Goal: Information Seeking & Learning: Learn about a topic

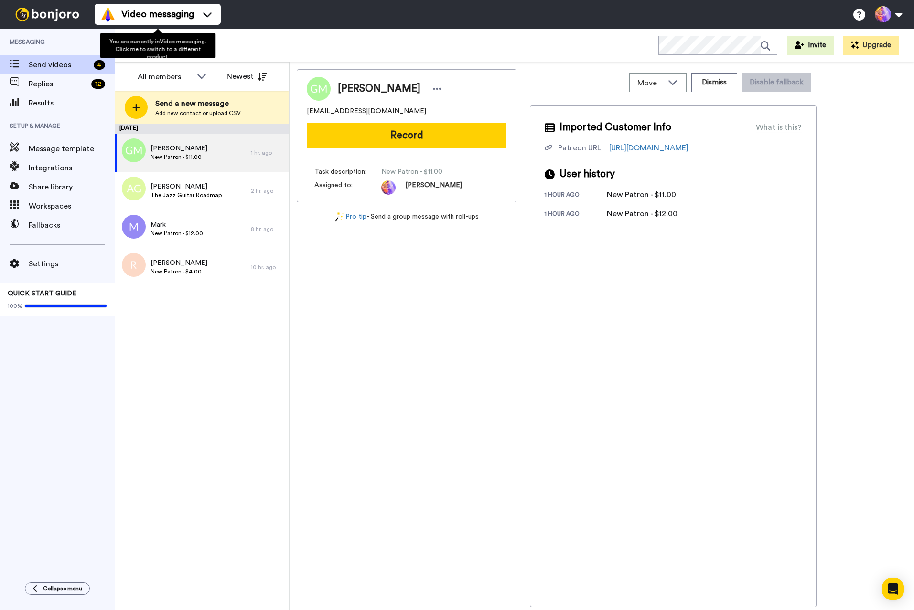
click at [142, 3] on ul "Video messaging Switch to Video messaging Testimonials Settings Discover Help &…" at bounding box center [158, 14] width 126 height 29
click at [144, 11] on span "Video messaging" at bounding box center [157, 14] width 73 height 13
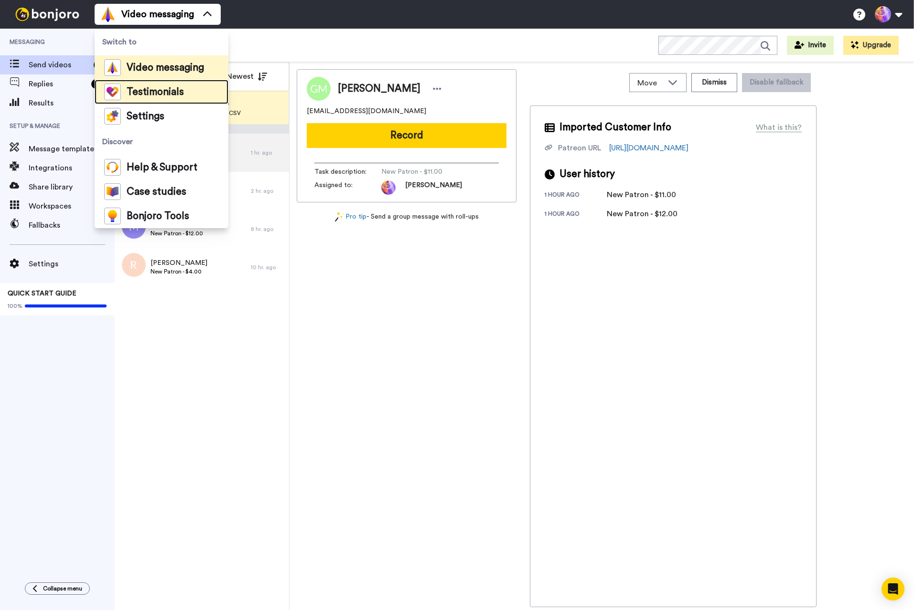
click at [139, 96] on span "Testimonials" at bounding box center [155, 92] width 57 height 10
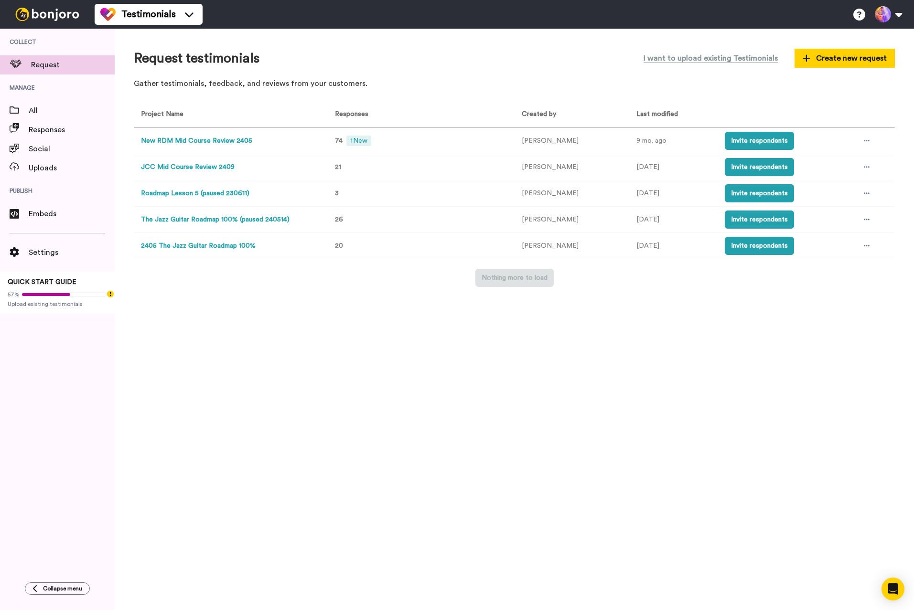
click at [216, 139] on button "New RDM Mid Course Review 2405" at bounding box center [196, 141] width 111 height 10
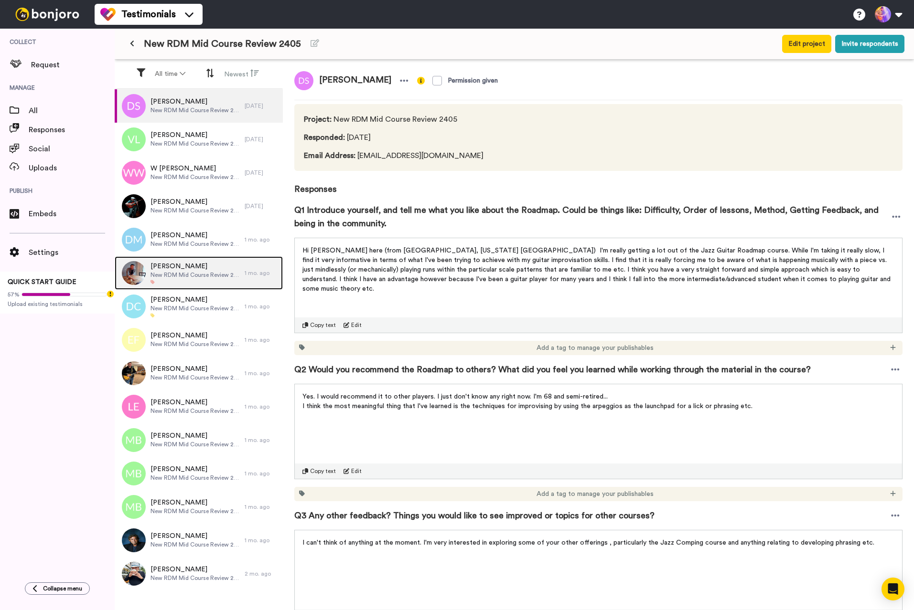
click at [190, 266] on span "[PERSON_NAME]" at bounding box center [194, 267] width 89 height 10
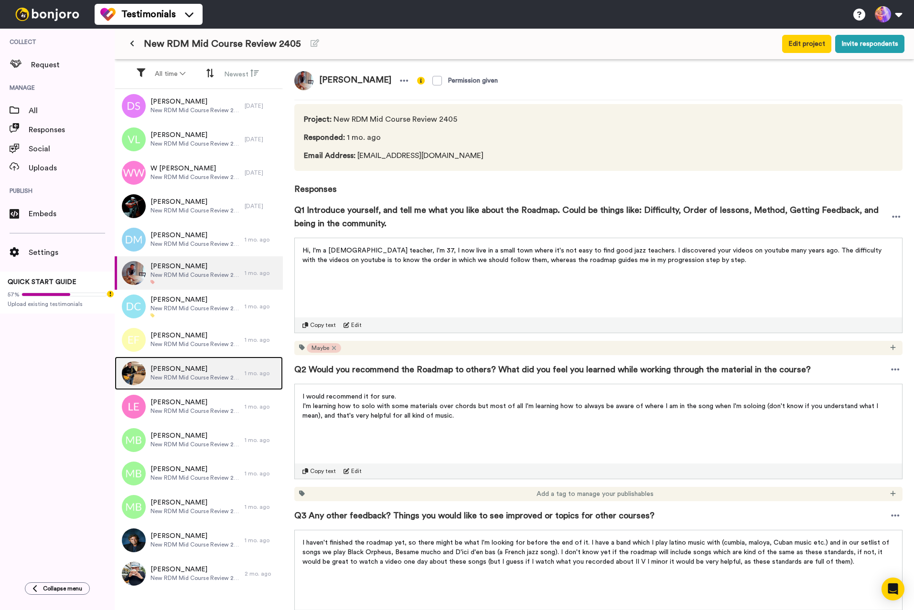
click at [187, 365] on span "[PERSON_NAME]" at bounding box center [194, 369] width 89 height 10
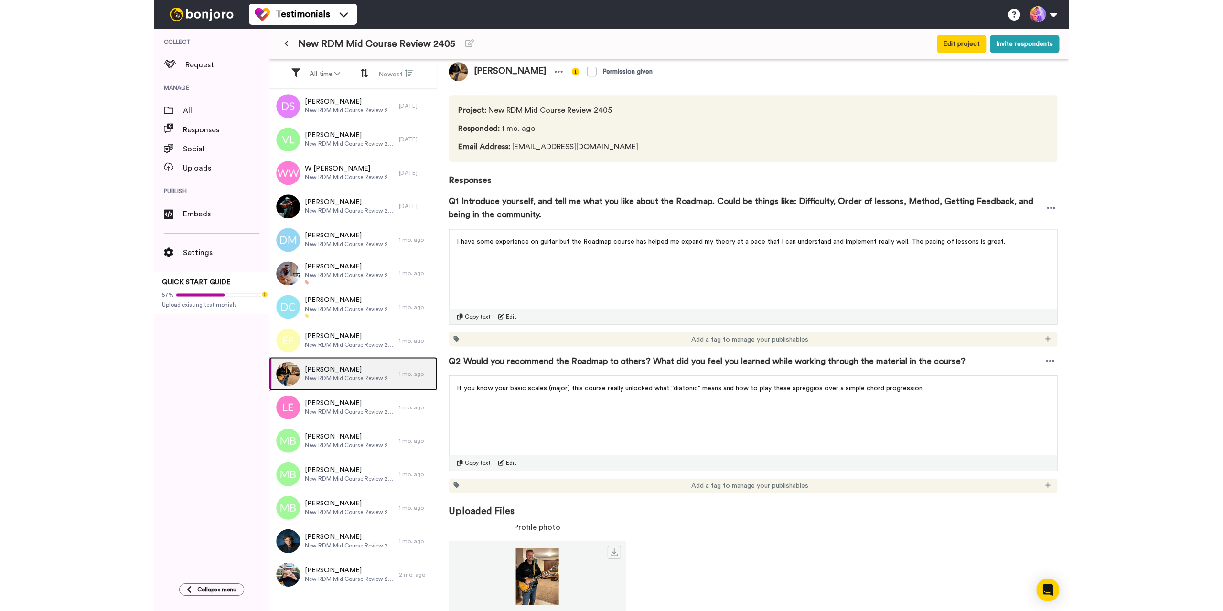
scroll to position [23, 0]
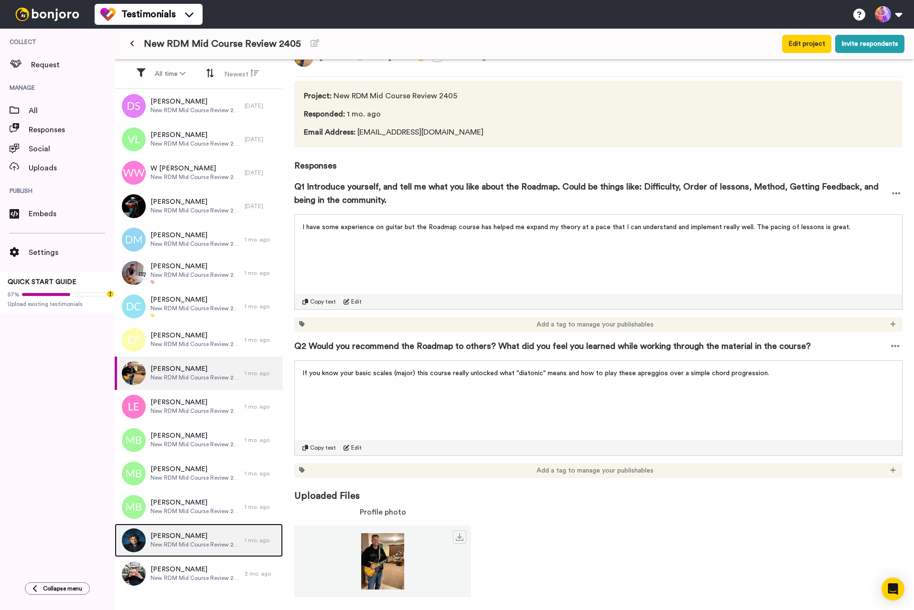
click at [179, 542] on span "New RDM Mid Course Review 2405" at bounding box center [194, 545] width 89 height 8
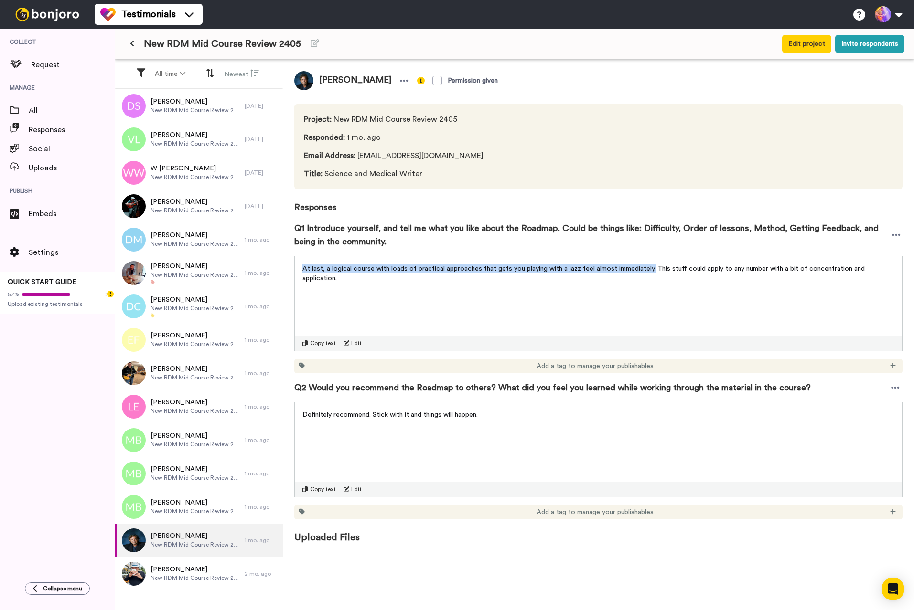
drag, startPoint x: 649, startPoint y: 269, endPoint x: 300, endPoint y: 269, distance: 349.1
click at [300, 269] on div "At last, a logical course with loads of practical approaches that gets you play…" at bounding box center [598, 270] width 607 height 29
copy span "At last, a logical course with loads of practical approaches that gets you play…"
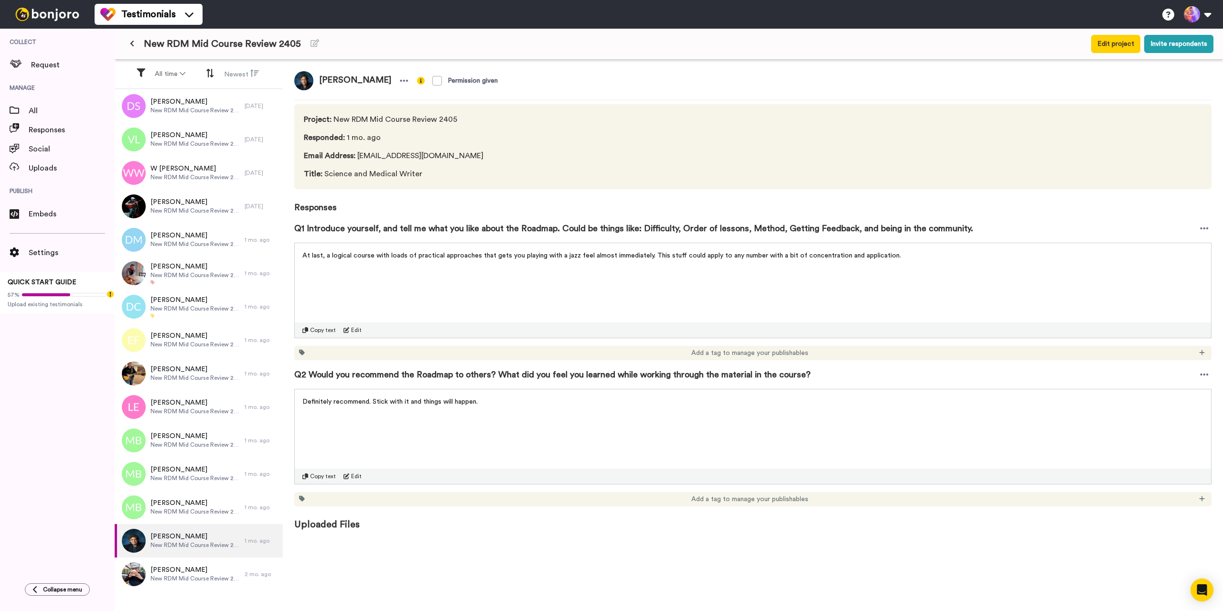
click at [375, 547] on div "Tim Friend Permission given Project : New RDM Mid Course Review 2405 Responded …" at bounding box center [753, 337] width 940 height 554
click at [334, 68] on div "Tim Friend Permission given Project : New RDM Mid Course Review 2405 Responded …" at bounding box center [753, 337] width 940 height 554
click at [337, 79] on span "[PERSON_NAME]" at bounding box center [355, 80] width 84 height 19
click at [400, 80] on icon at bounding box center [404, 81] width 8 height 2
click at [299, 82] on img at bounding box center [303, 80] width 19 height 19
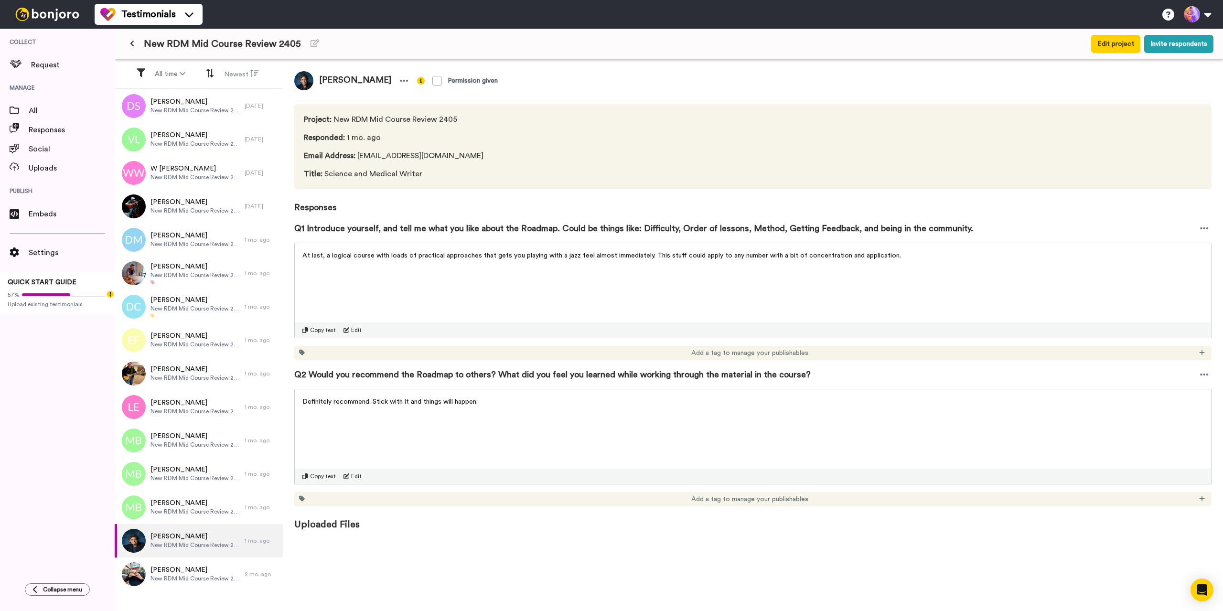
click at [309, 81] on img at bounding box center [303, 80] width 19 height 19
click at [306, 83] on img at bounding box center [303, 80] width 19 height 19
click at [400, 84] on icon at bounding box center [404, 81] width 9 height 10
click at [346, 95] on li "Edit profile" at bounding box center [342, 96] width 82 height 13
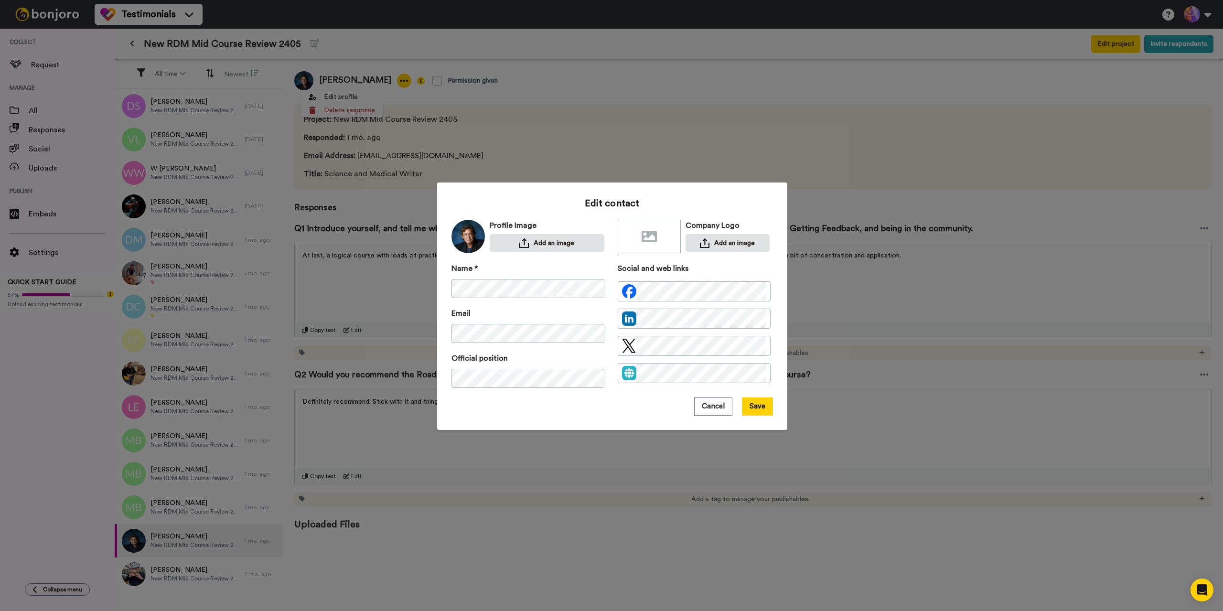
click at [465, 236] on img at bounding box center [467, 236] width 33 height 47
click at [464, 237] on img at bounding box center [467, 236] width 33 height 47
click at [813, 124] on div "Edit contact Profile Image Add an image Company Logo Add an image Name * Email …" at bounding box center [611, 305] width 1223 height 611
drag, startPoint x: 842, startPoint y: 64, endPoint x: 840, endPoint y: 70, distance: 7.0
click at [841, 65] on div "Edit contact Profile Image Add an image Company Logo Add an image Name * Email …" at bounding box center [611, 305] width 1223 height 611
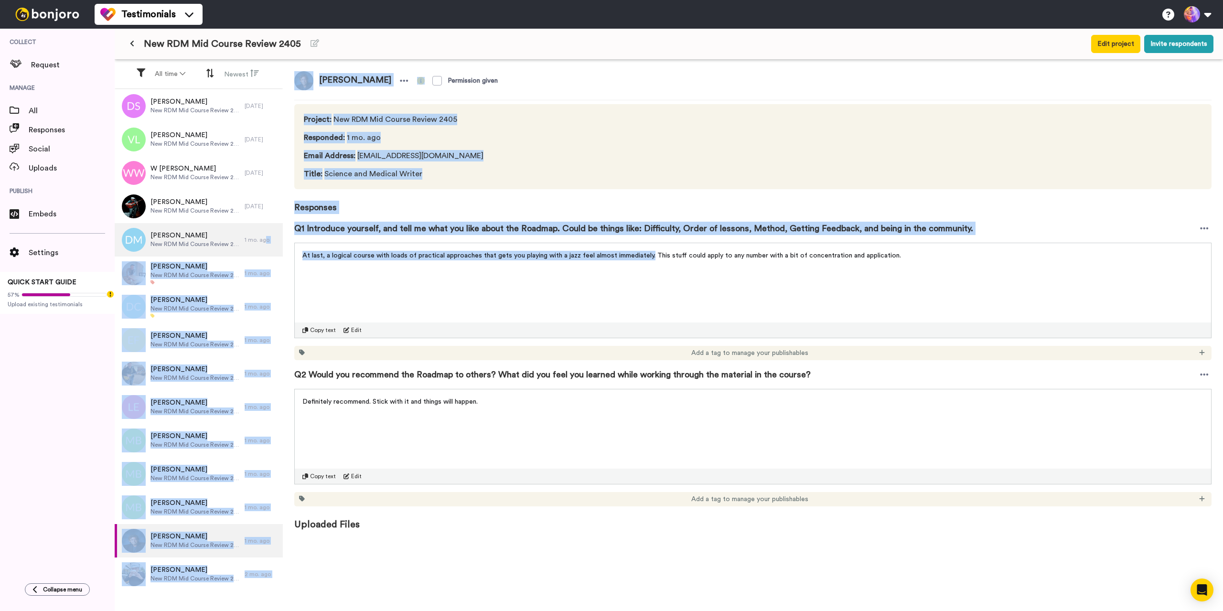
drag, startPoint x: 650, startPoint y: 257, endPoint x: 264, endPoint y: 255, distance: 385.4
click at [264, 255] on div "All time Newest Derek Sylvester New RDM Mid Course Review 2405 7 days ago Verno…" at bounding box center [669, 351] width 1108 height 582
drag, startPoint x: 475, startPoint y: 265, endPoint x: 487, endPoint y: 271, distance: 13.7
click at [475, 266] on div "At last, a logical course with loads of practical approaches that gets you play…" at bounding box center [752, 291] width 917 height 96
click at [577, 275] on div "At last, a logical course with loads of practical approaches that gets you play…" at bounding box center [752, 291] width 917 height 96
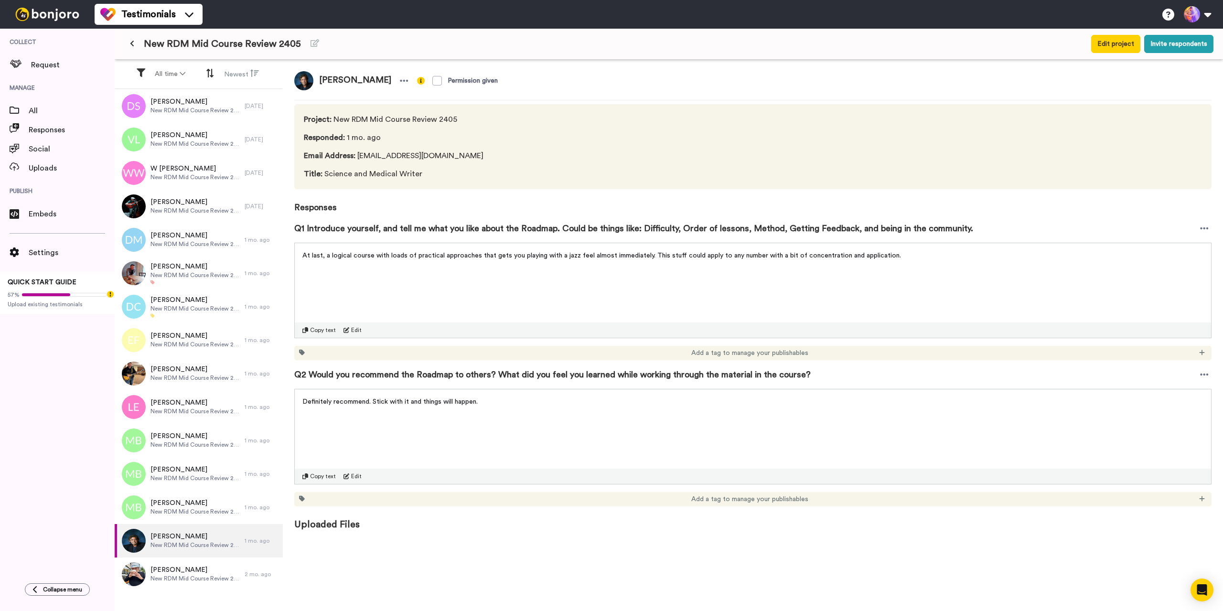
click at [913, 458] on div "Definitely recommend. Stick with it and things will happen. Copy text Edit" at bounding box center [752, 437] width 917 height 96
drag, startPoint x: 649, startPoint y: 257, endPoint x: 296, endPoint y: 256, distance: 352.5
click at [296, 256] on div "At last, a logical course with loads of practical approaches that gets you play…" at bounding box center [753, 252] width 916 height 19
copy span "At last, a logical course with loads of practical approaches that gets you play…"
click at [437, 292] on div "At last, a logical course with loads of practical approaches that gets you play…" at bounding box center [752, 291] width 917 height 96
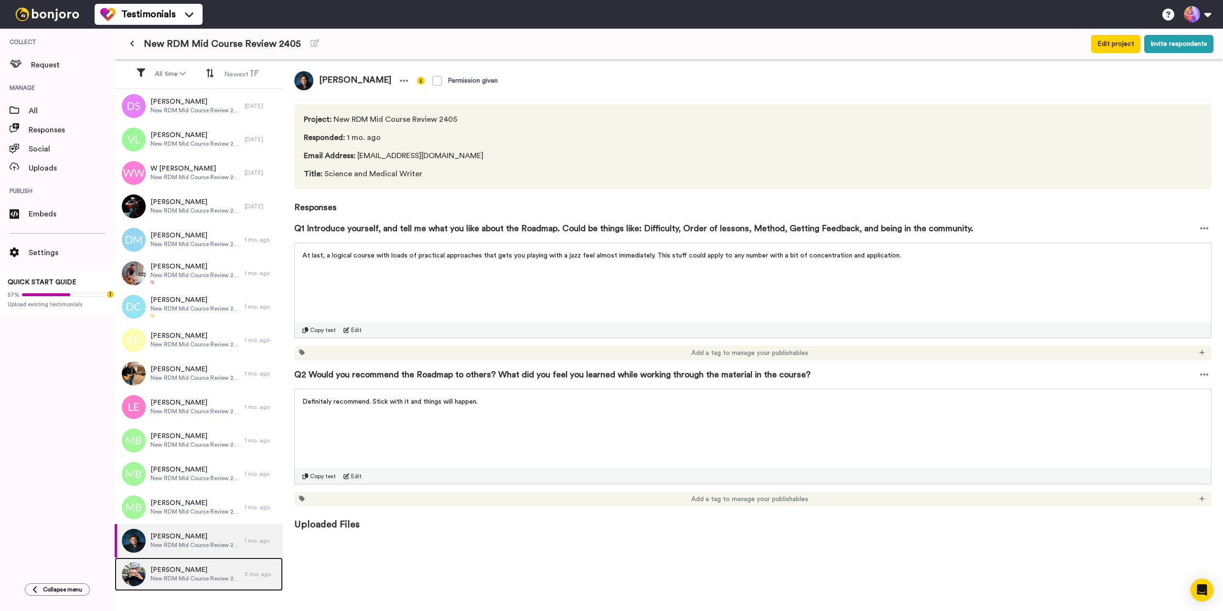
click at [209, 576] on span "New RDM Mid Course Review 2405" at bounding box center [194, 579] width 89 height 8
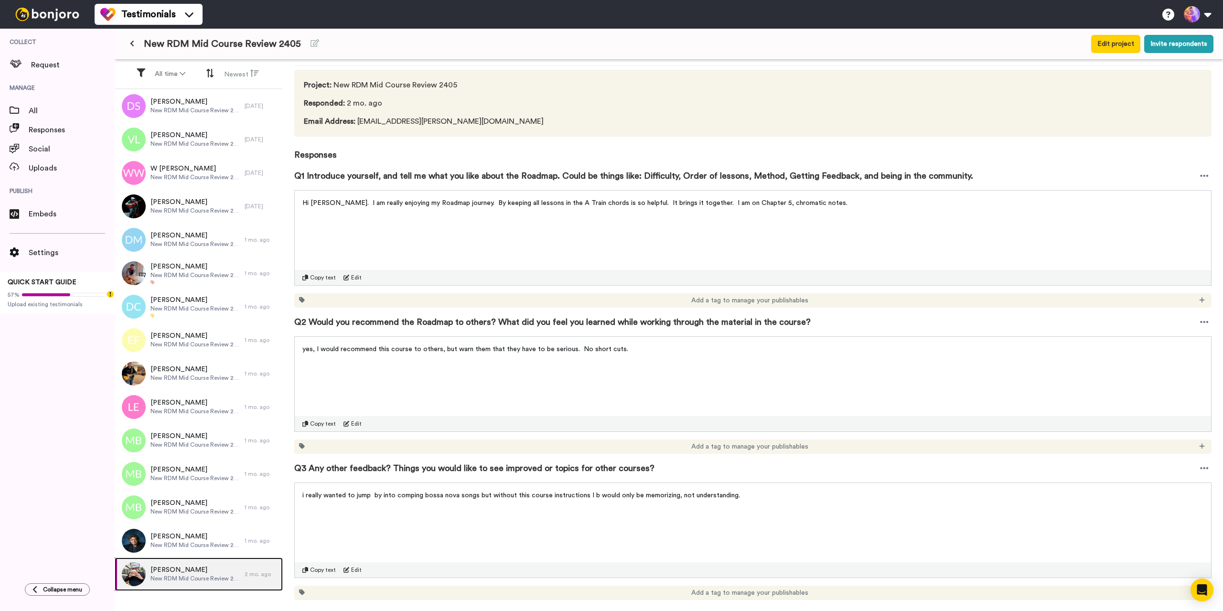
scroll to position [12, 0]
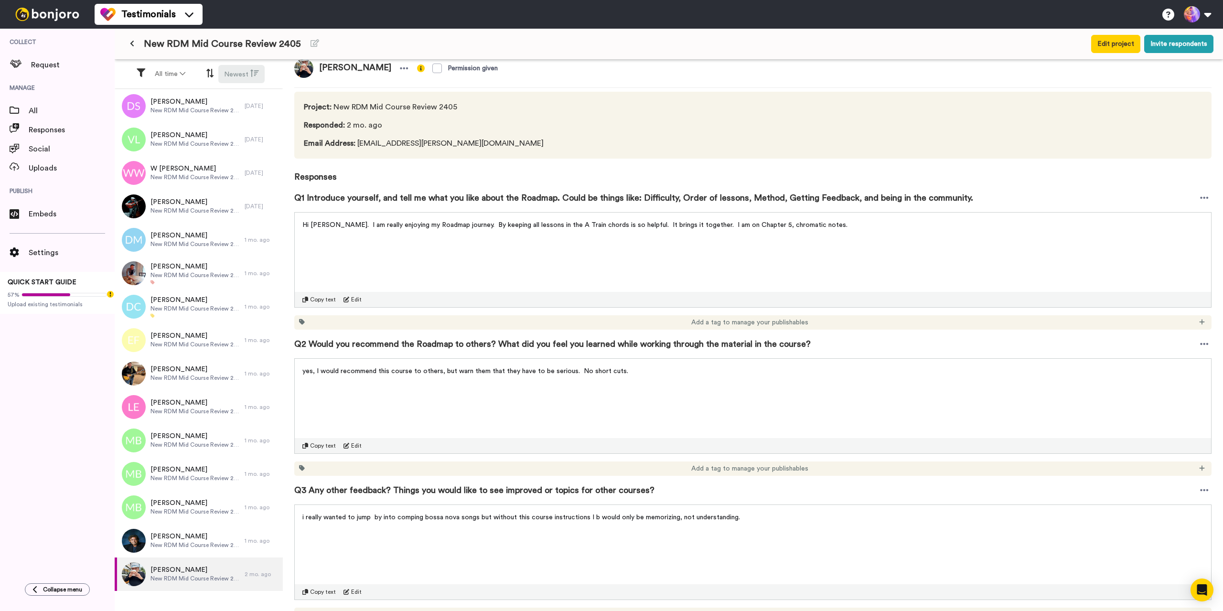
click at [256, 78] on button "Newest" at bounding box center [241, 74] width 46 height 18
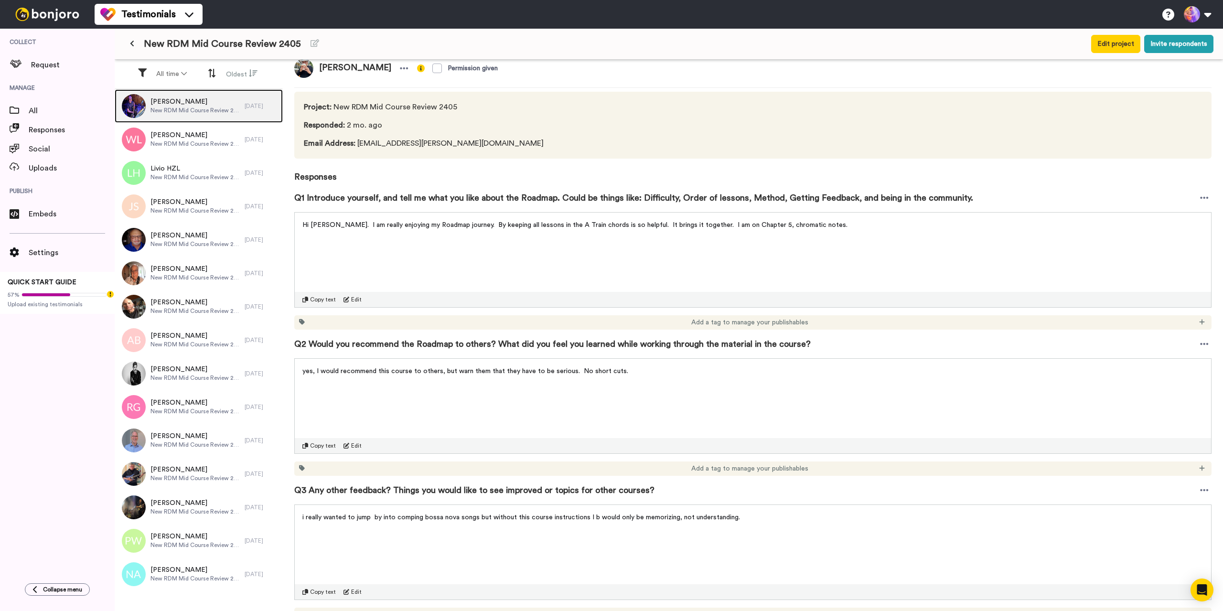
click at [213, 102] on span "Philippe Daviet" at bounding box center [194, 102] width 89 height 10
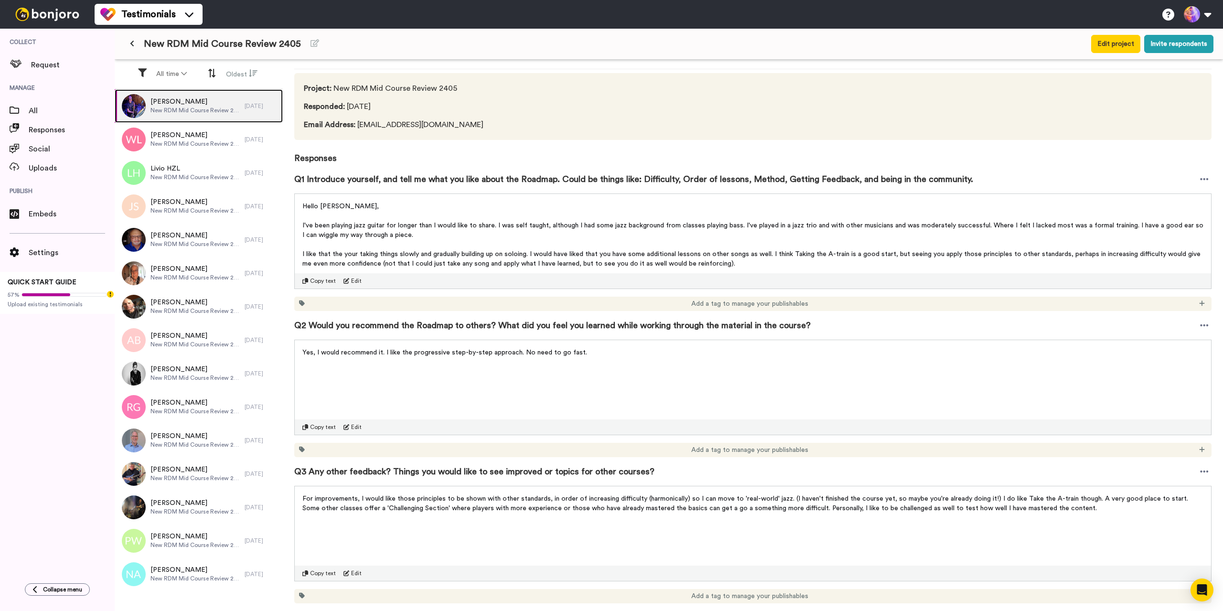
scroll to position [48, 0]
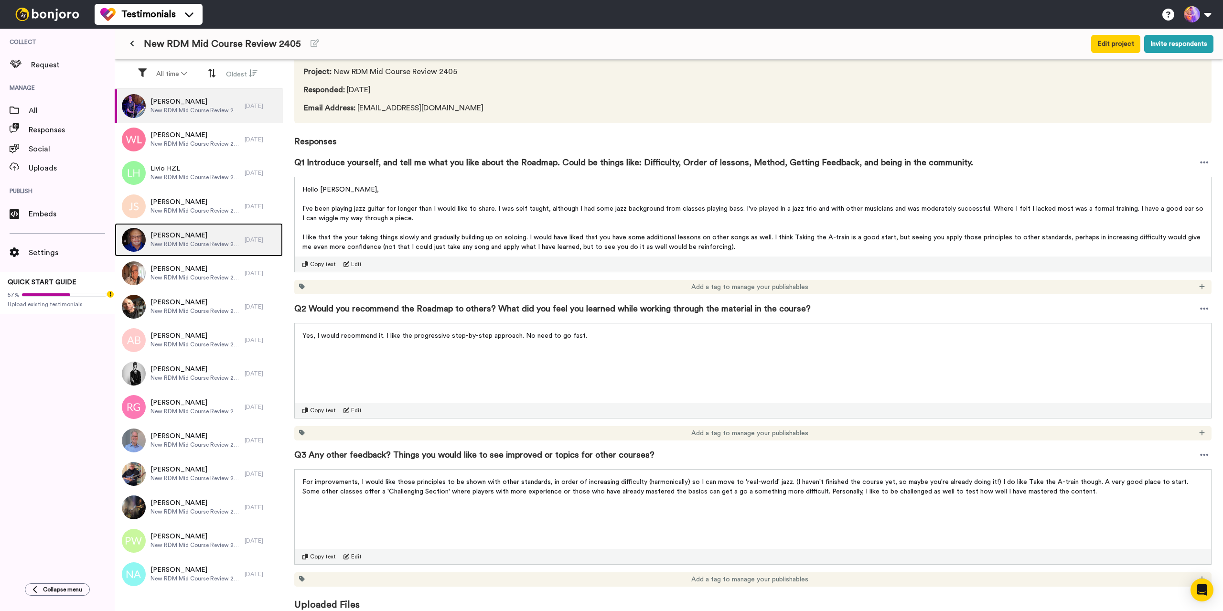
click at [180, 246] on span "New RDM Mid Course Review 2405" at bounding box center [194, 244] width 89 height 8
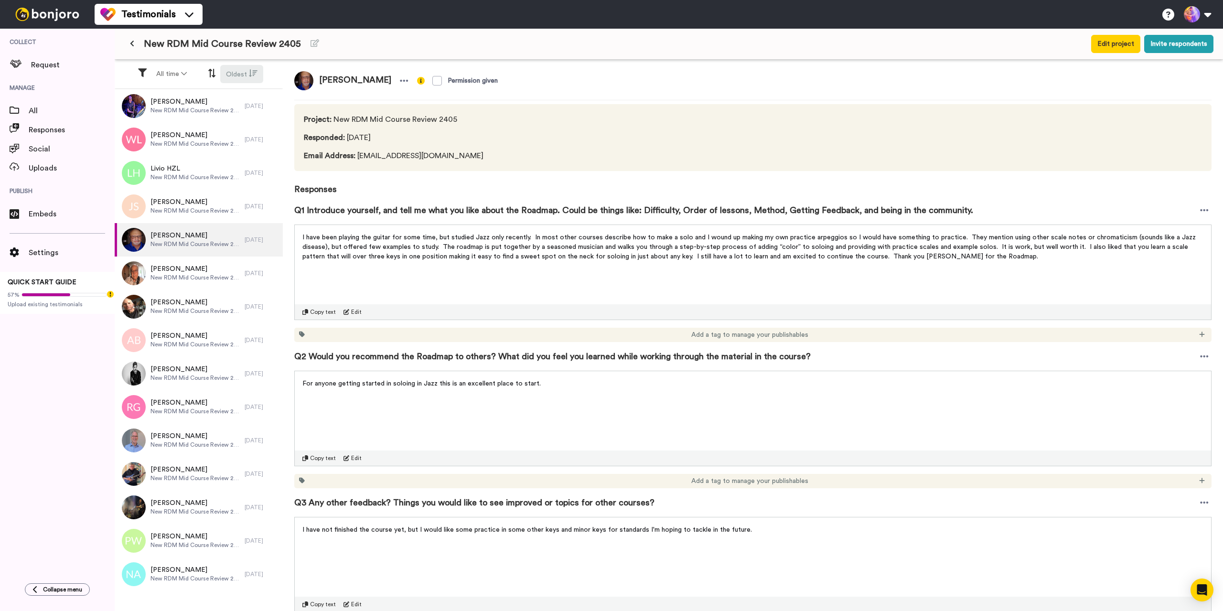
click at [249, 73] on icon at bounding box center [253, 73] width 9 height 9
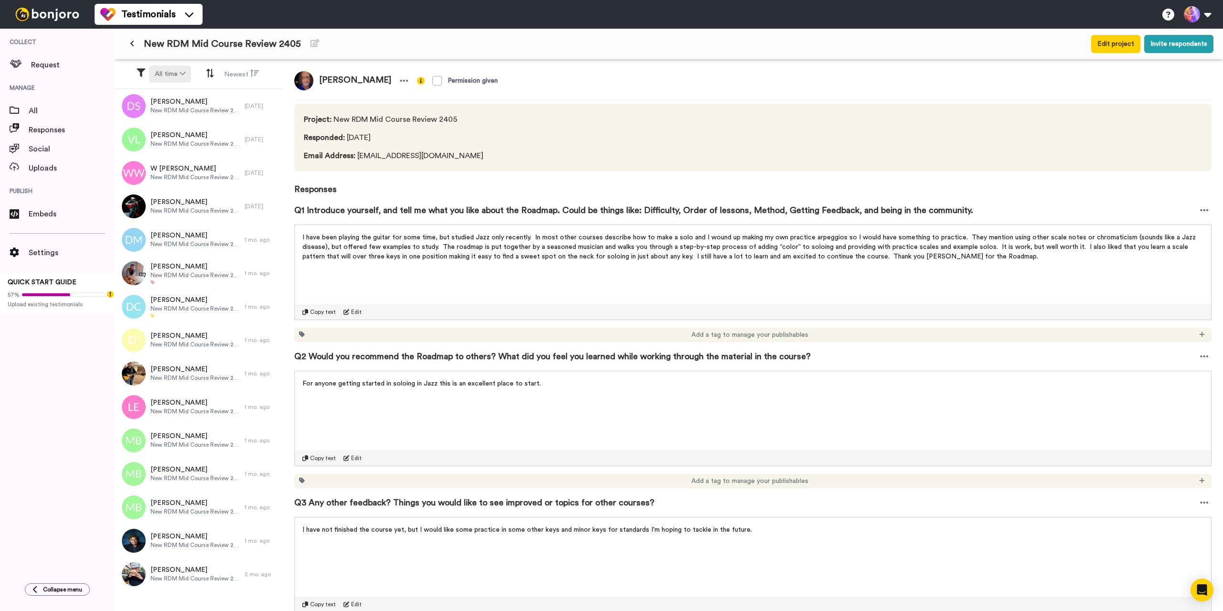
click at [176, 75] on button "All time" at bounding box center [170, 73] width 42 height 17
click at [177, 74] on button "All time" at bounding box center [170, 73] width 42 height 17
click at [59, 455] on div "Collect Request Manage All Responses Social Uploads Publish Embeds Settings QUI…" at bounding box center [57, 301] width 115 height 545
click at [245, 76] on button "Newest" at bounding box center [241, 74] width 46 height 18
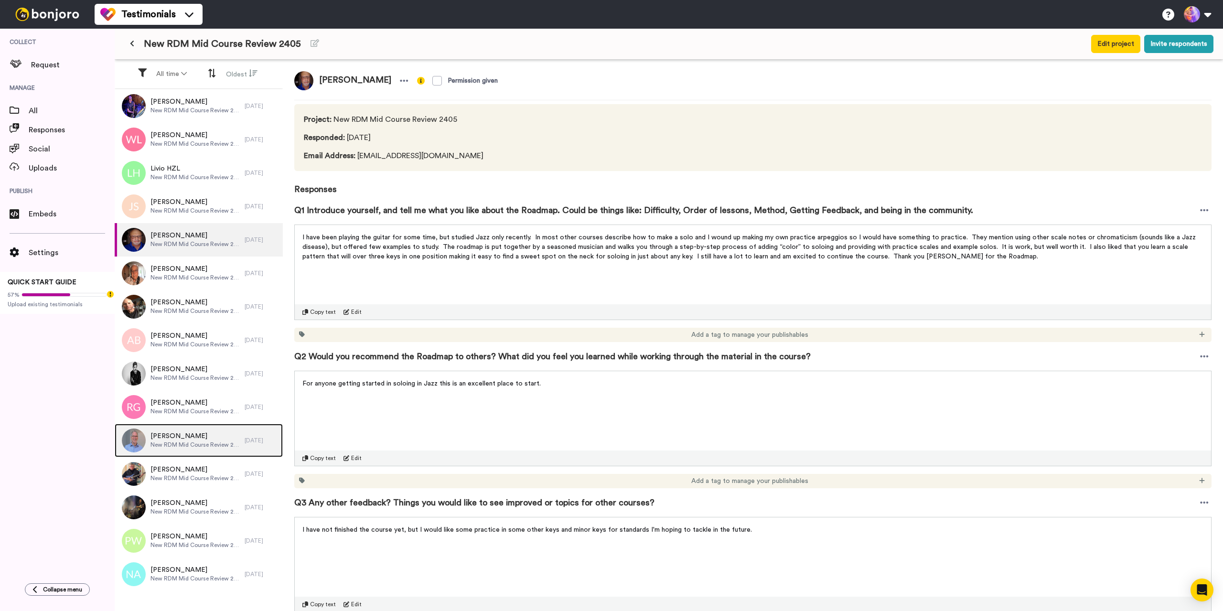
click at [187, 444] on span "New RDM Mid Course Review 2405" at bounding box center [194, 445] width 89 height 8
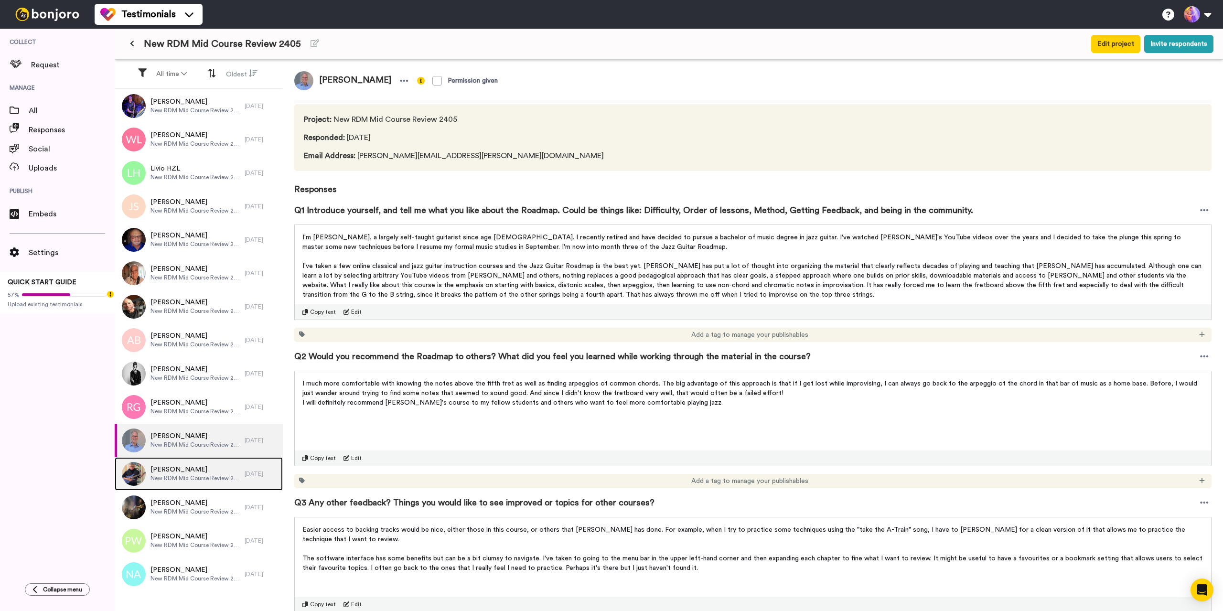
click at [183, 473] on span "Thomas Magee" at bounding box center [194, 470] width 89 height 10
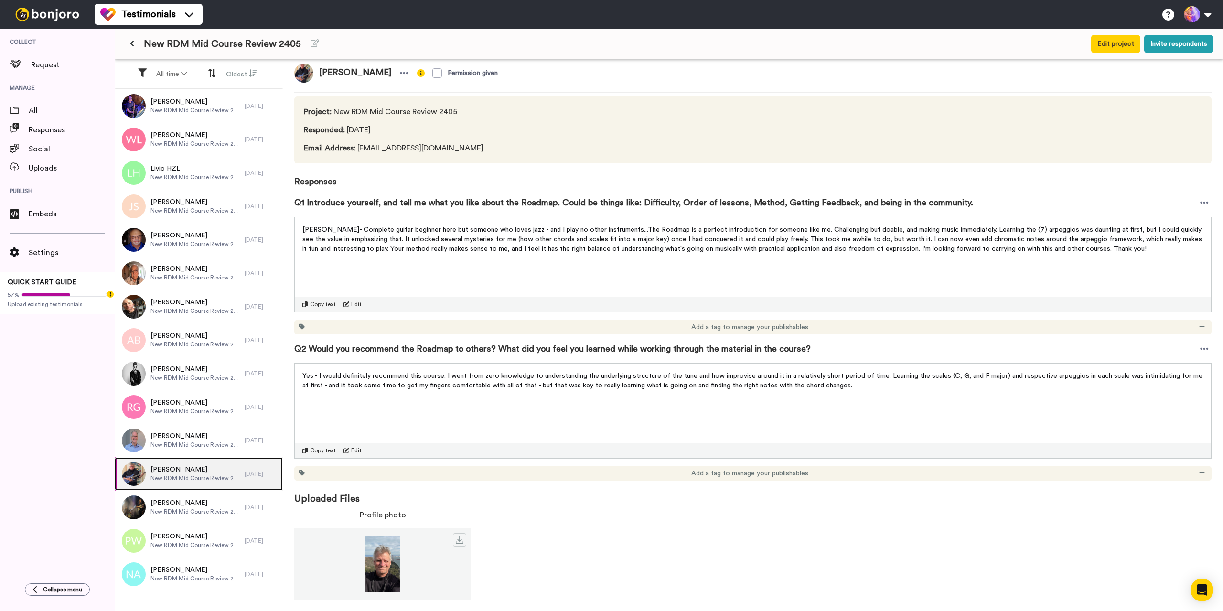
scroll to position [10, 0]
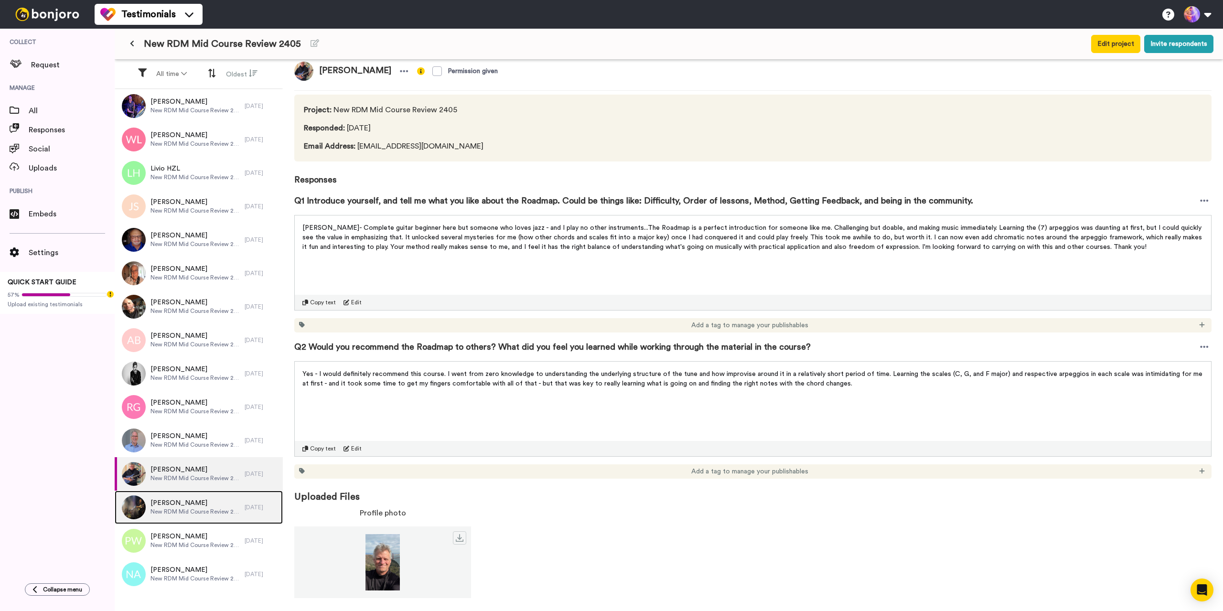
click at [183, 508] on span "New RDM Mid Course Review 2405" at bounding box center [194, 512] width 89 height 8
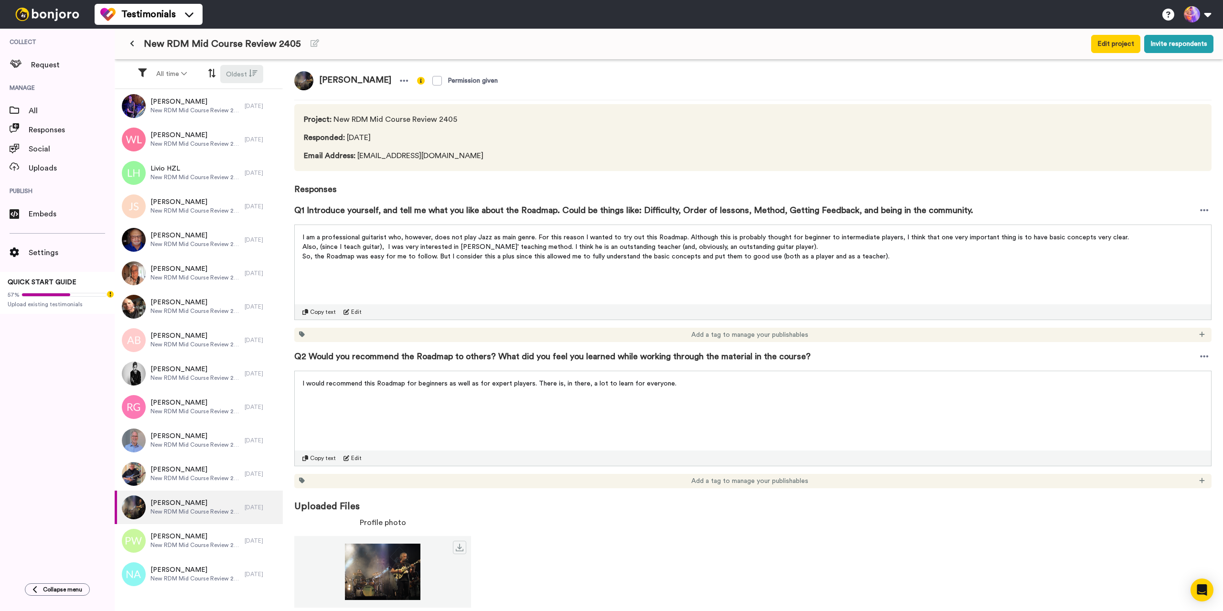
click at [251, 80] on button "Oldest" at bounding box center [241, 74] width 43 height 18
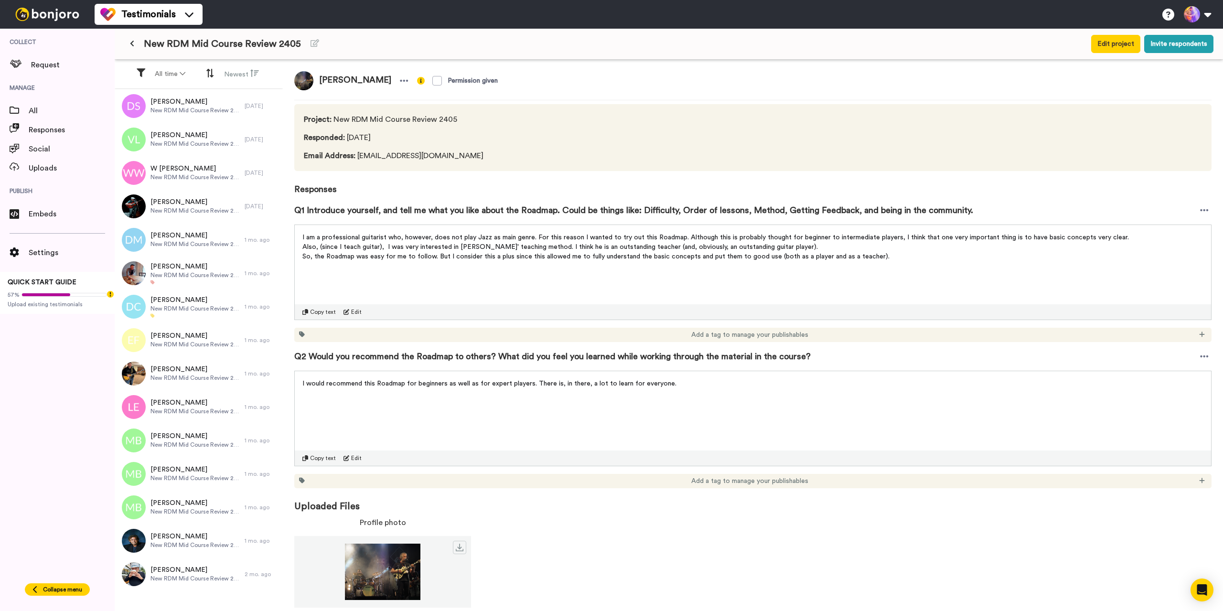
click at [49, 586] on span "Collapse menu" at bounding box center [62, 590] width 39 height 8
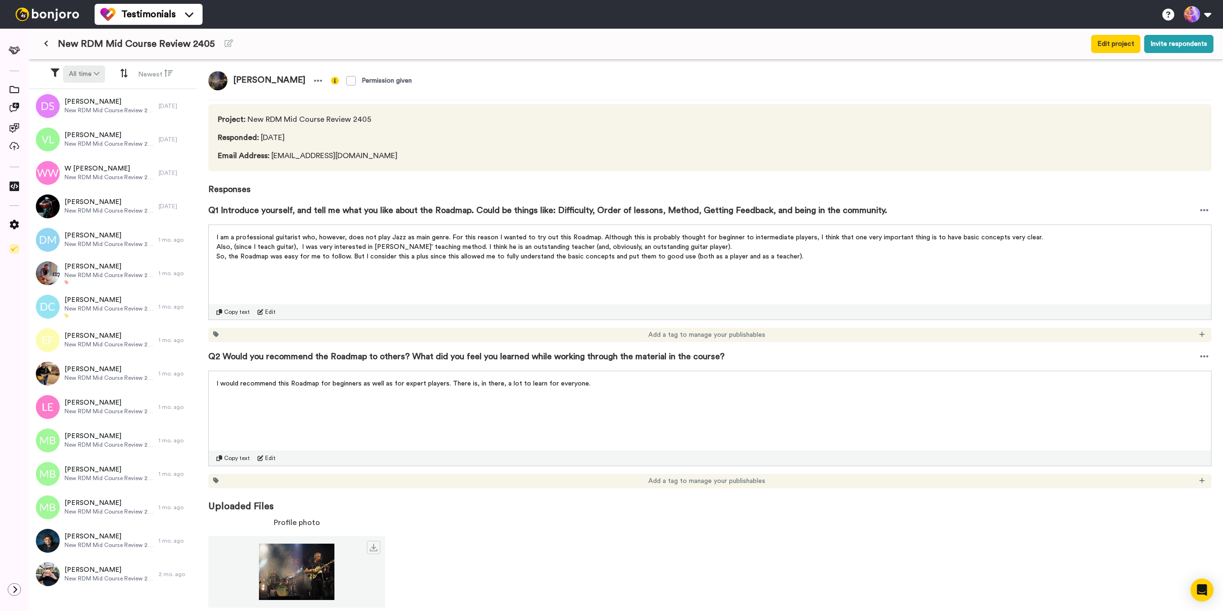
click at [97, 75] on icon at bounding box center [97, 73] width 6 height 7
click at [455, 345] on div "Q2 Would you recommend the Roadmap to others? What did you feel you learned whi…" at bounding box center [709, 356] width 1003 height 29
click at [50, 43] on button at bounding box center [46, 43] width 16 height 17
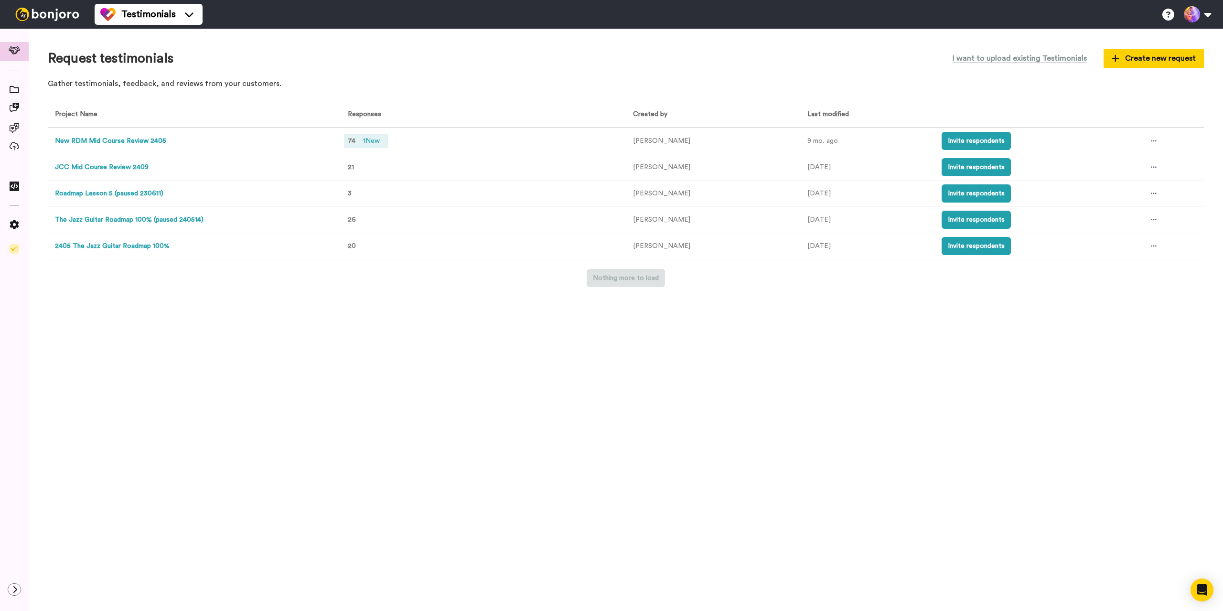
click at [360, 141] on span "1 New" at bounding box center [371, 141] width 24 height 11
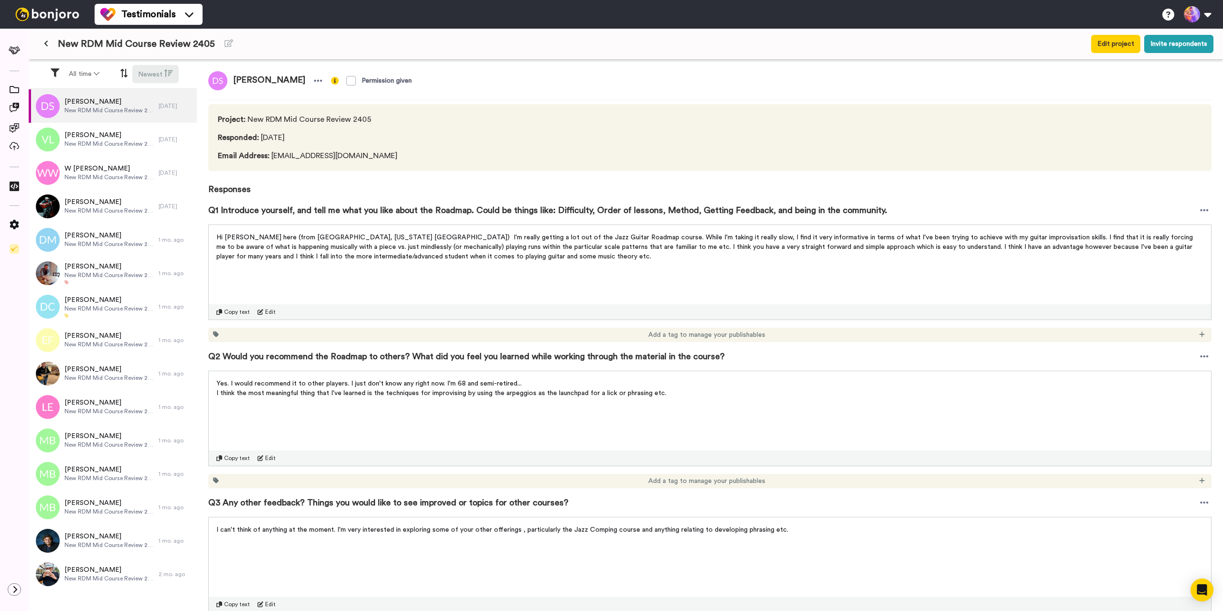
click at [146, 72] on button "Newest" at bounding box center [155, 74] width 46 height 18
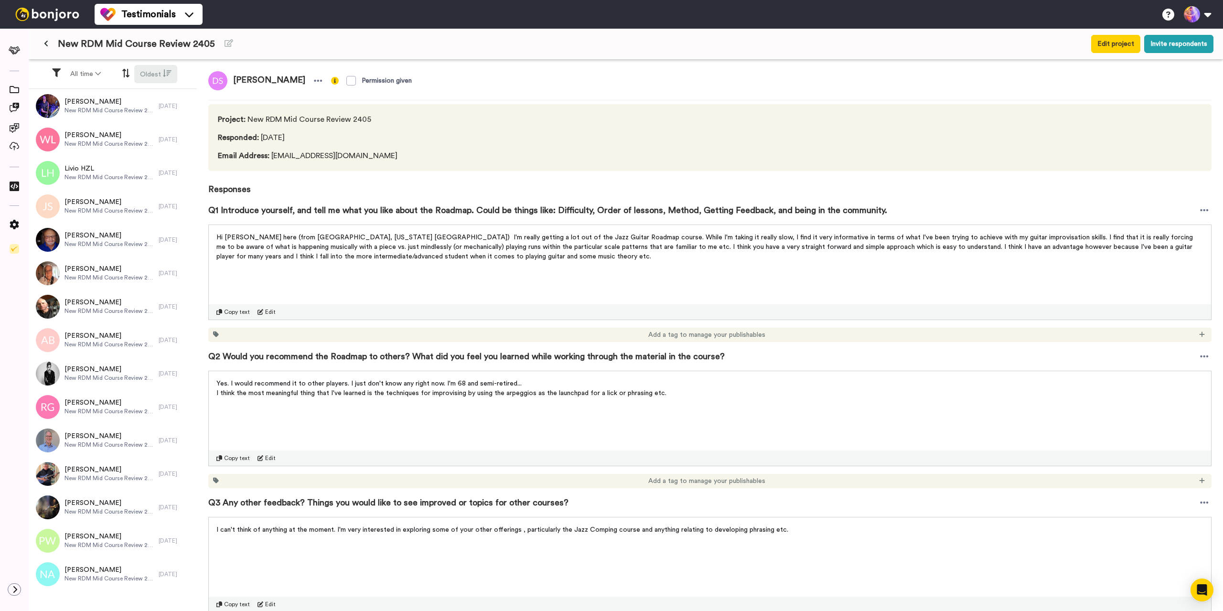
click at [152, 72] on button "Oldest" at bounding box center [155, 74] width 43 height 18
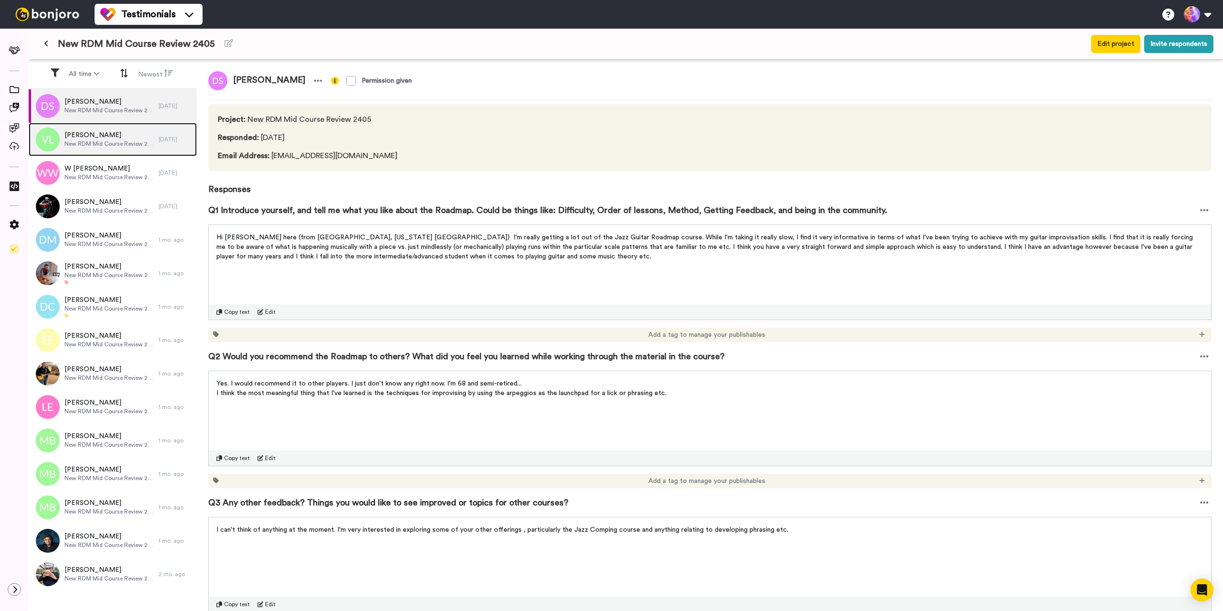
click at [121, 133] on span "Vernon Lun" at bounding box center [108, 135] width 89 height 10
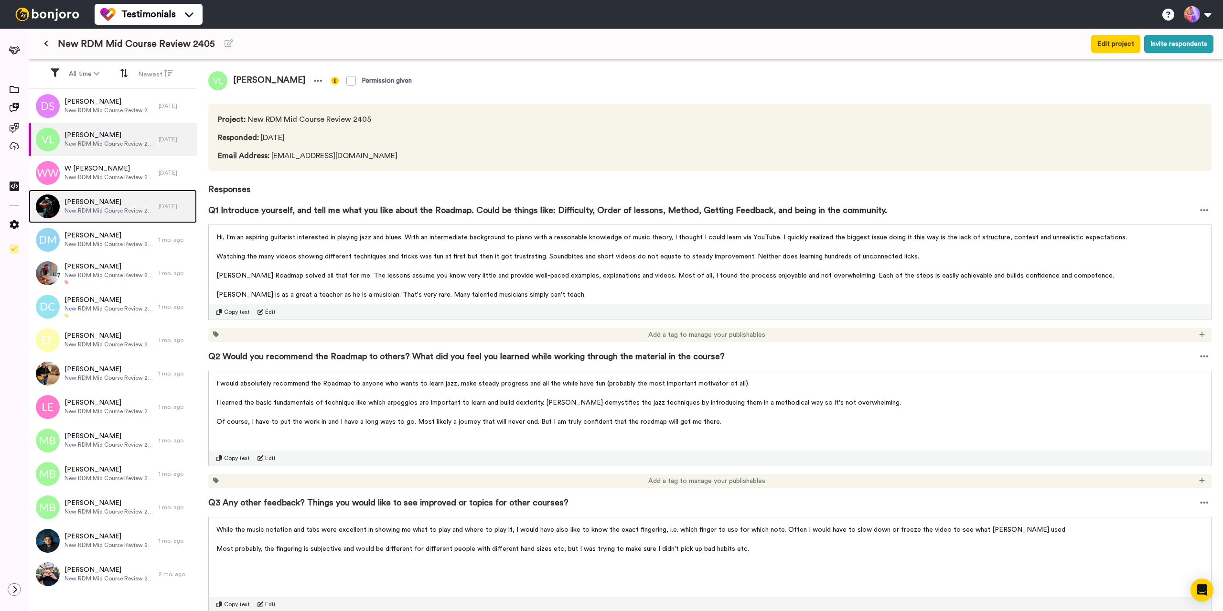
click at [122, 222] on div "David Fowler New RDM Mid Course Review 2405" at bounding box center [94, 206] width 130 height 33
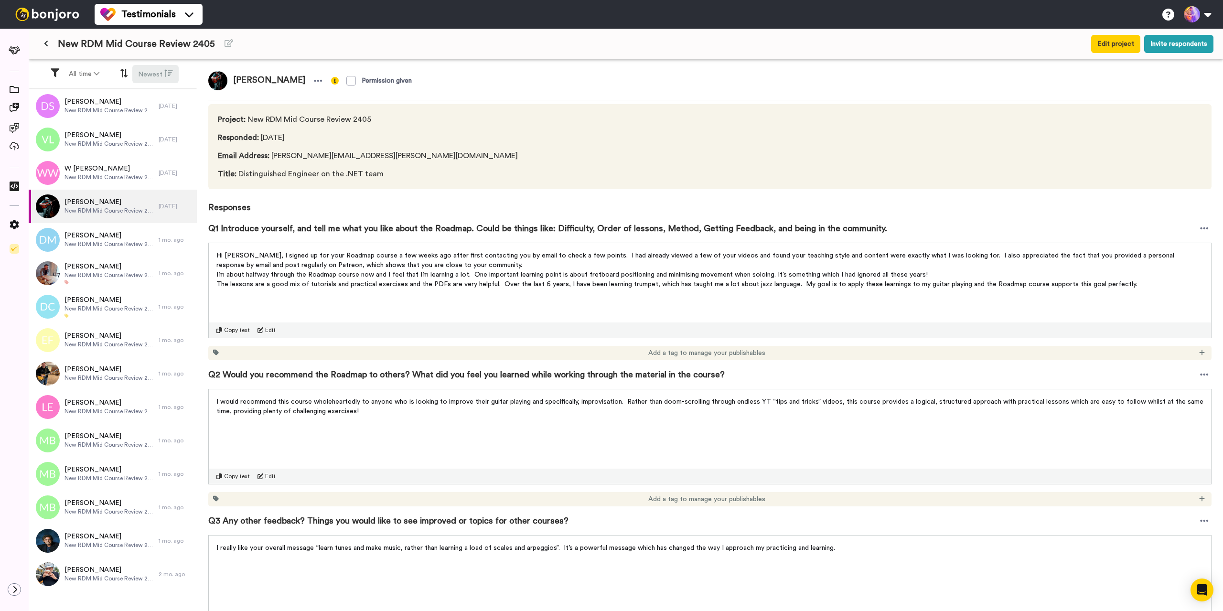
click at [165, 75] on icon at bounding box center [168, 73] width 9 height 9
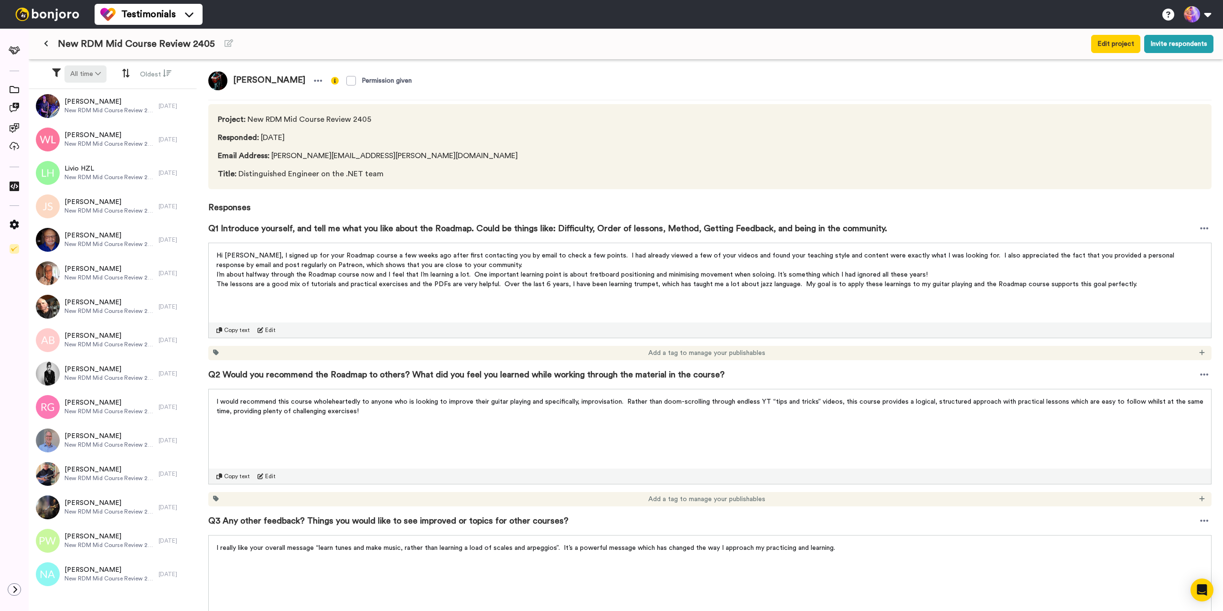
click at [83, 75] on button "All time" at bounding box center [85, 73] width 42 height 17
click at [82, 198] on span "Year to date" at bounding box center [80, 196] width 41 height 7
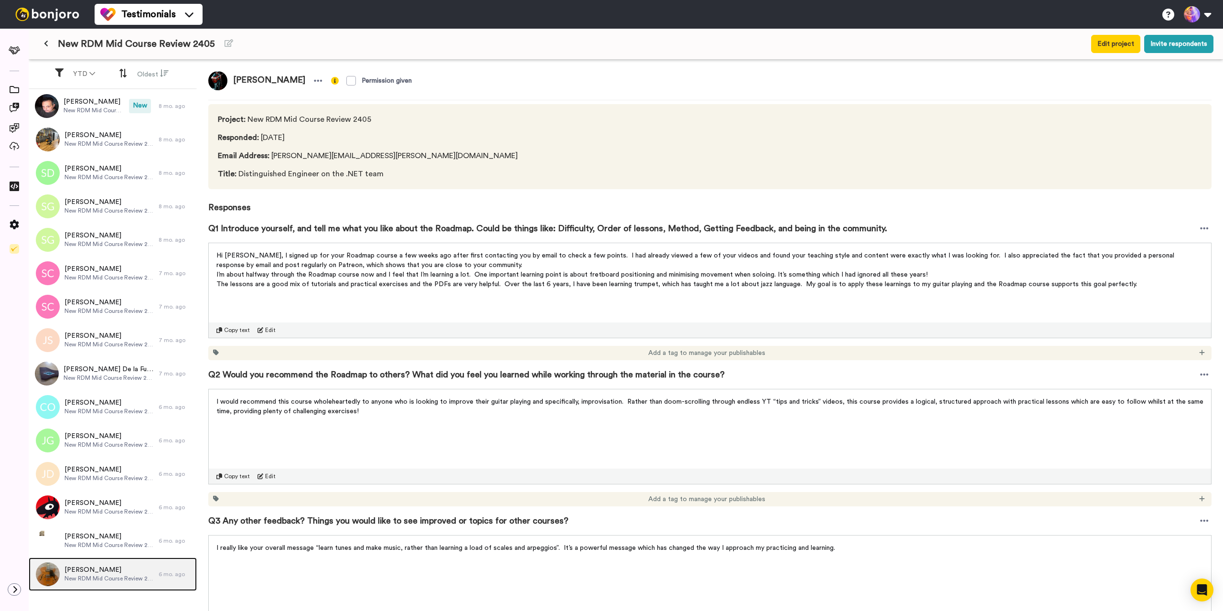
click at [99, 579] on span "New RDM Mid Course Review 2405" at bounding box center [108, 579] width 89 height 8
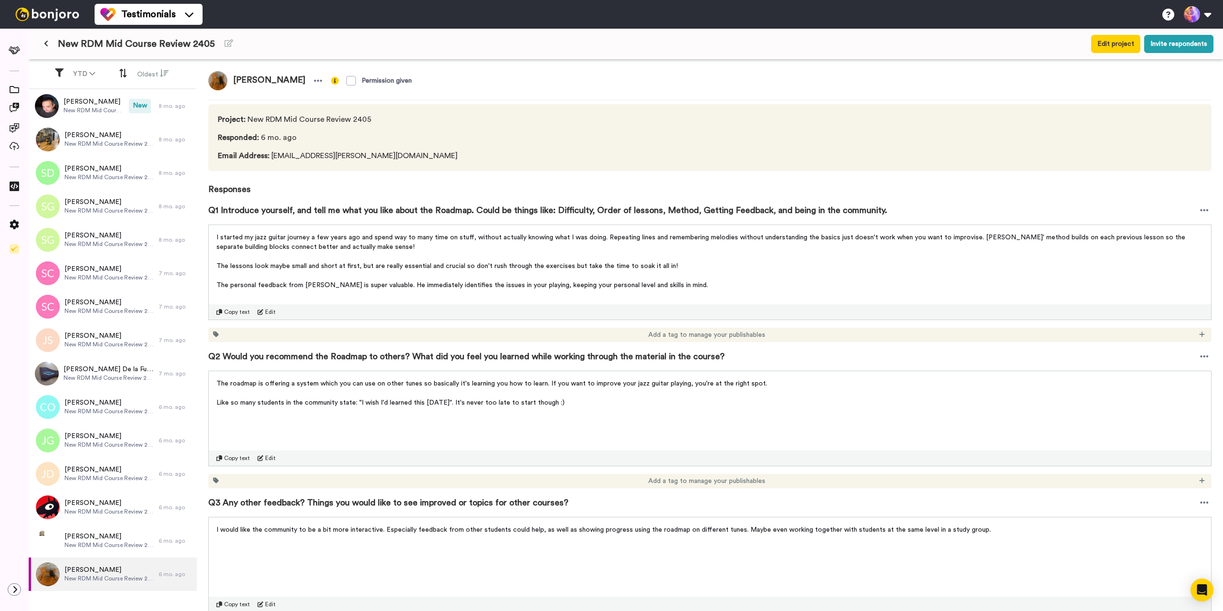
click at [327, 405] on span "Like so many students in the community state: "I wish I'd learned this 20 years…" at bounding box center [390, 402] width 348 height 7
click at [370, 404] on span "Like so many students in the community state: "I wish I'd learned this 20 years…" at bounding box center [390, 402] width 348 height 7
click at [607, 407] on p "Like so many students in the community state: "I wish I'd learned this 20 years…" at bounding box center [709, 403] width 987 height 10
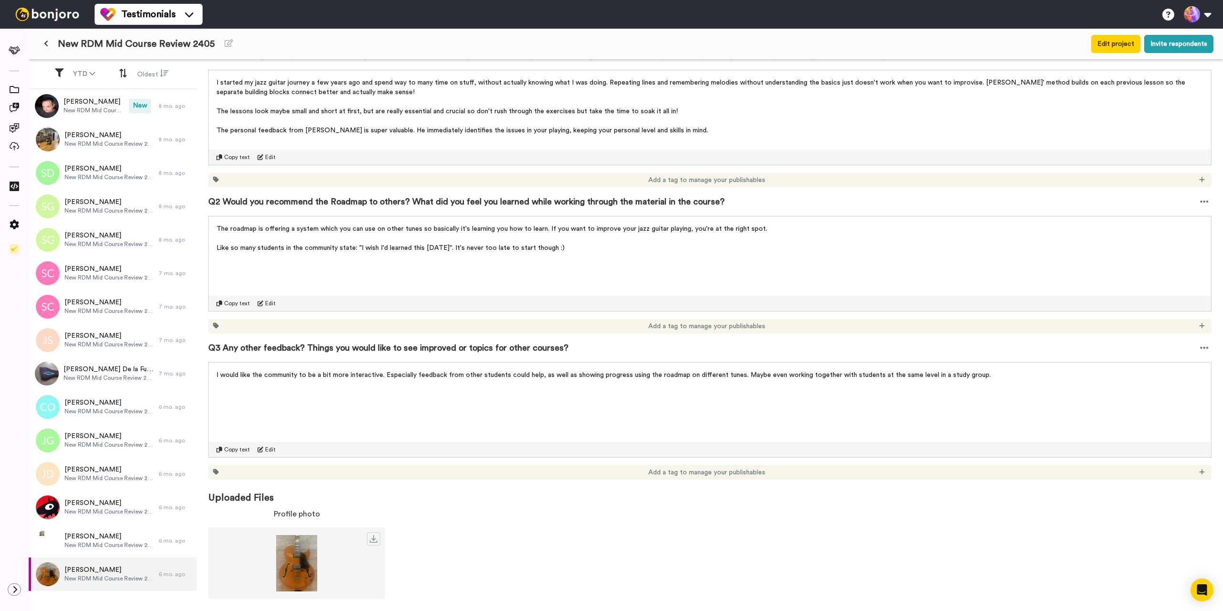
scroll to position [156, 0]
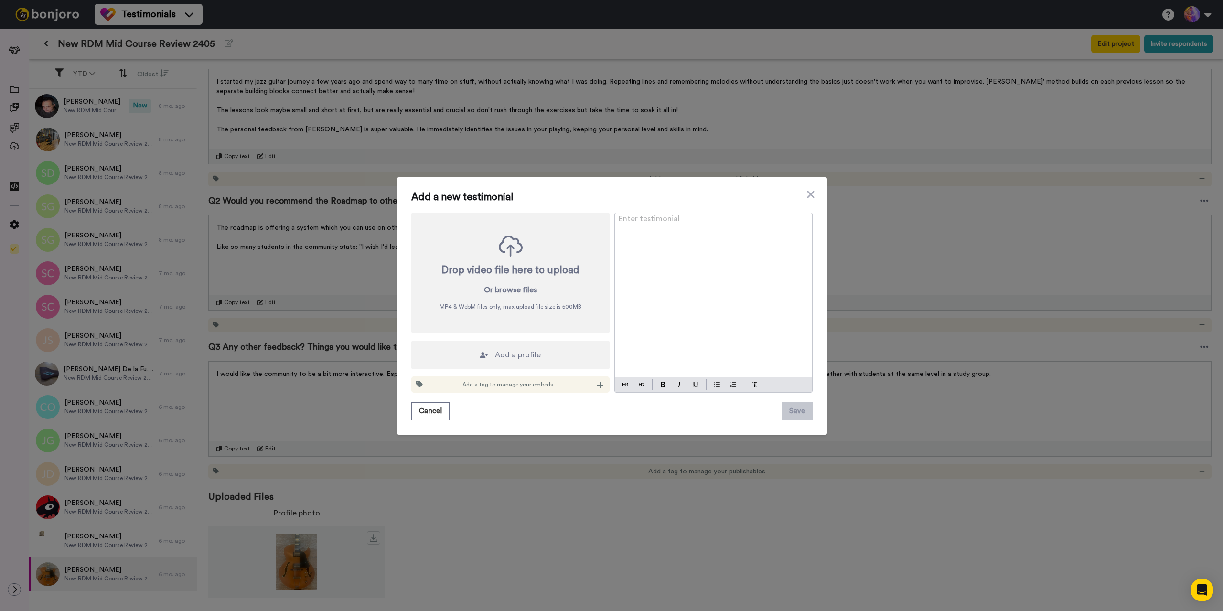
click at [87, 535] on div "Add a new testimonial Drop video file here to upload Or browse files MP4 & WebM…" at bounding box center [611, 305] width 1223 height 611
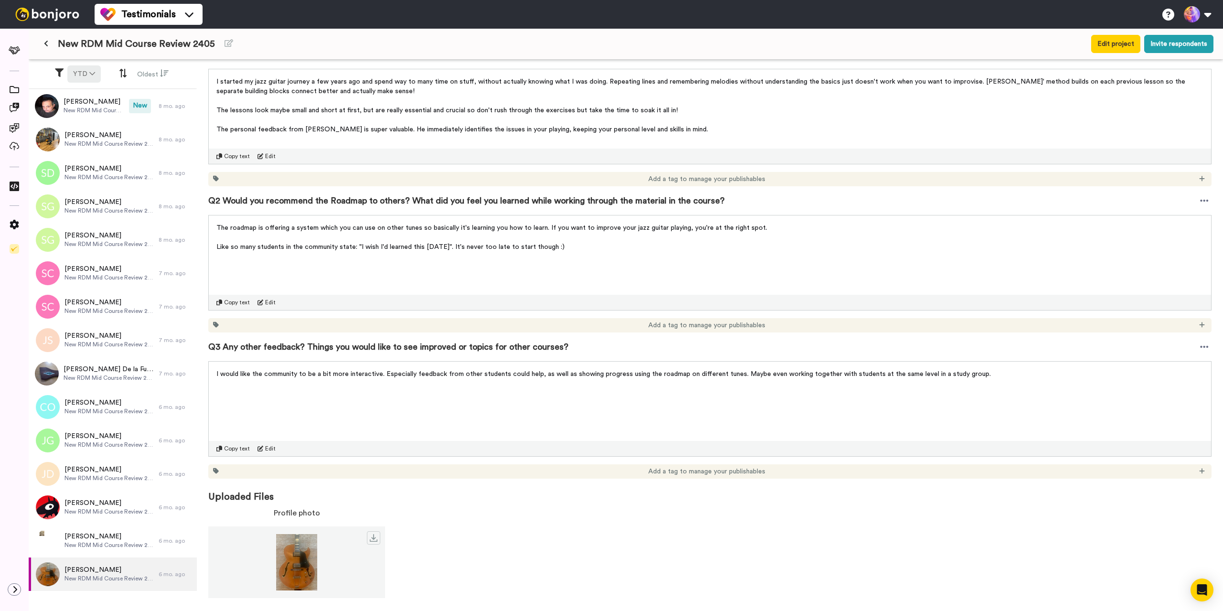
click at [87, 68] on button "YTD" at bounding box center [83, 73] width 33 height 17
click at [87, 212] on li "All time" at bounding box center [85, 214] width 67 height 17
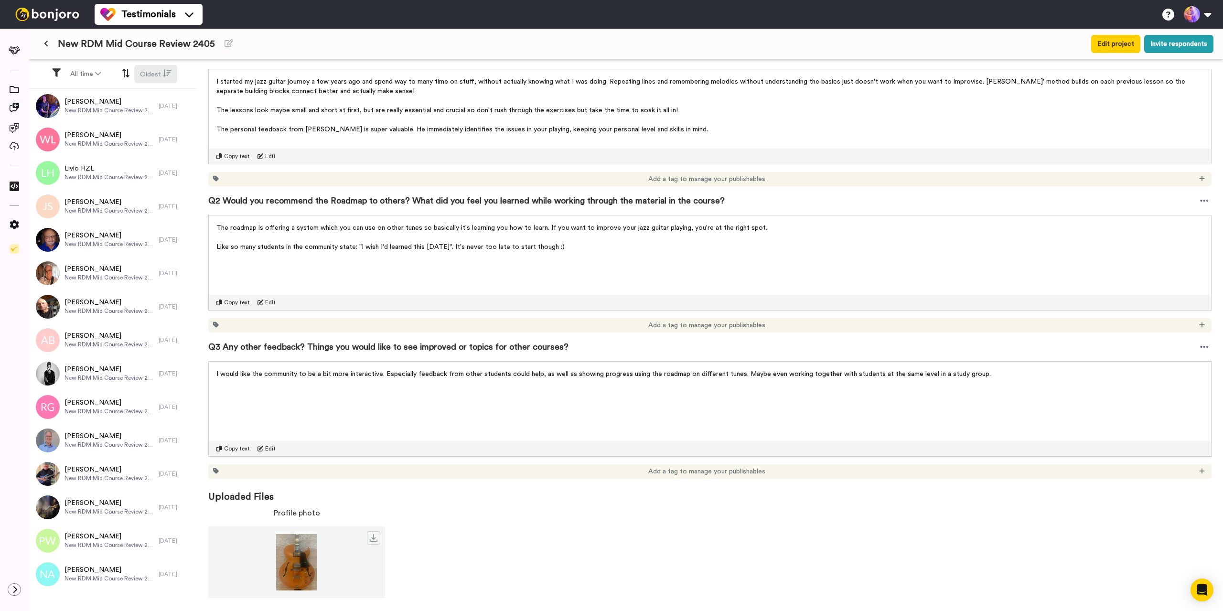
click at [163, 72] on icon at bounding box center [167, 73] width 9 height 9
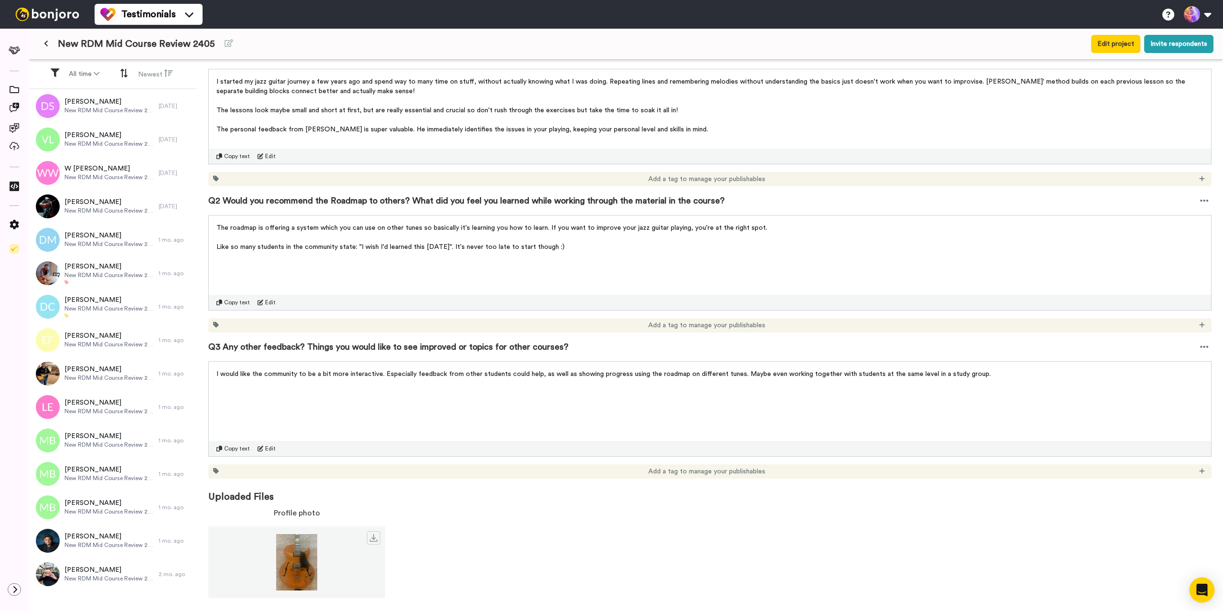
click at [913, 592] on icon "Open Intercom Messenger" at bounding box center [1201, 590] width 12 height 12
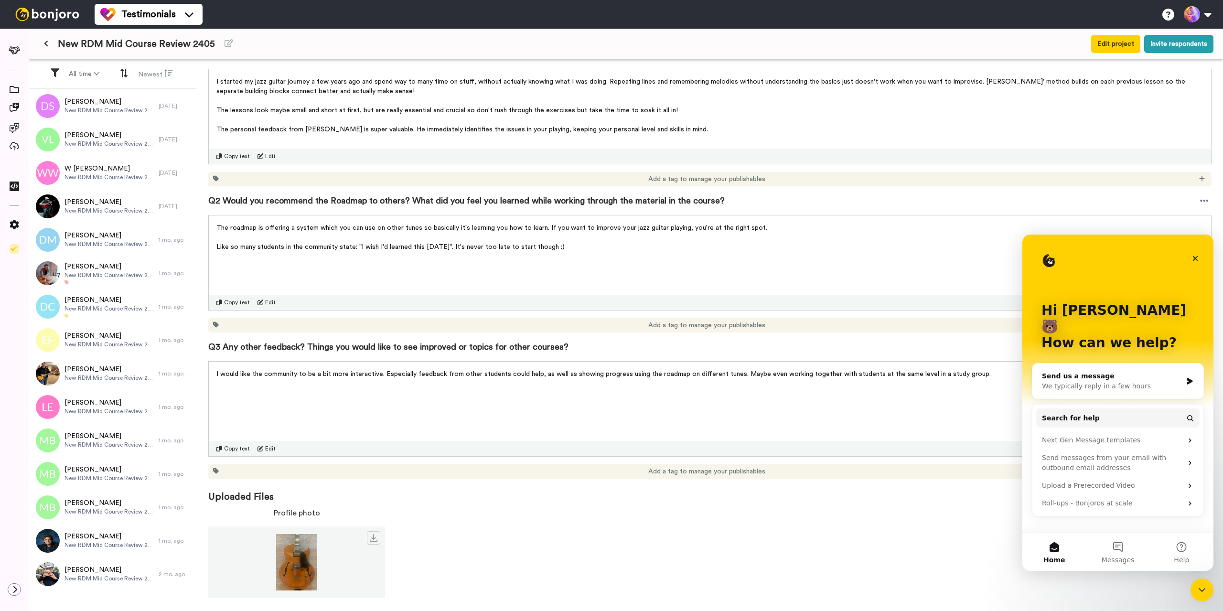
scroll to position [0, 0]
click at [913, 381] on div "We typically reply in a few hours" at bounding box center [1112, 386] width 140 height 10
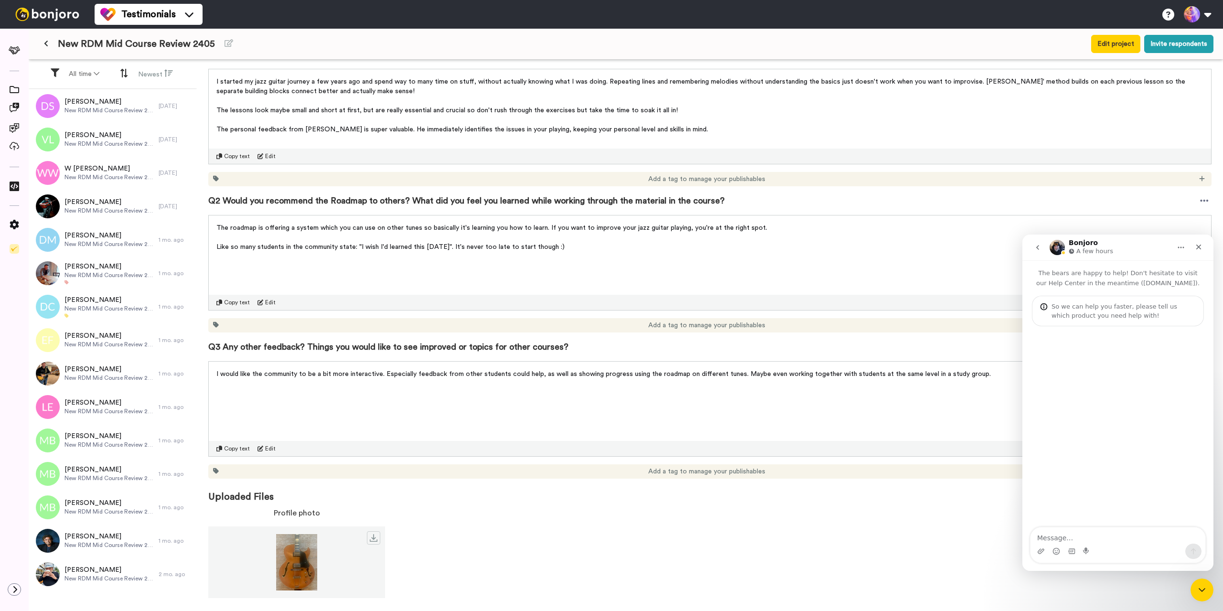
click at [913, 539] on textarea "Message…" at bounding box center [1117, 535] width 175 height 16
type textarea "When I am browsing through testimonials, should I not be able to scroll through…"
click at [403, 422] on div "I would like the community to be a bit more interactive. Especially feedback fr…" at bounding box center [709, 409] width 1003 height 96
click at [160, 71] on button "Newest" at bounding box center [155, 74] width 46 height 18
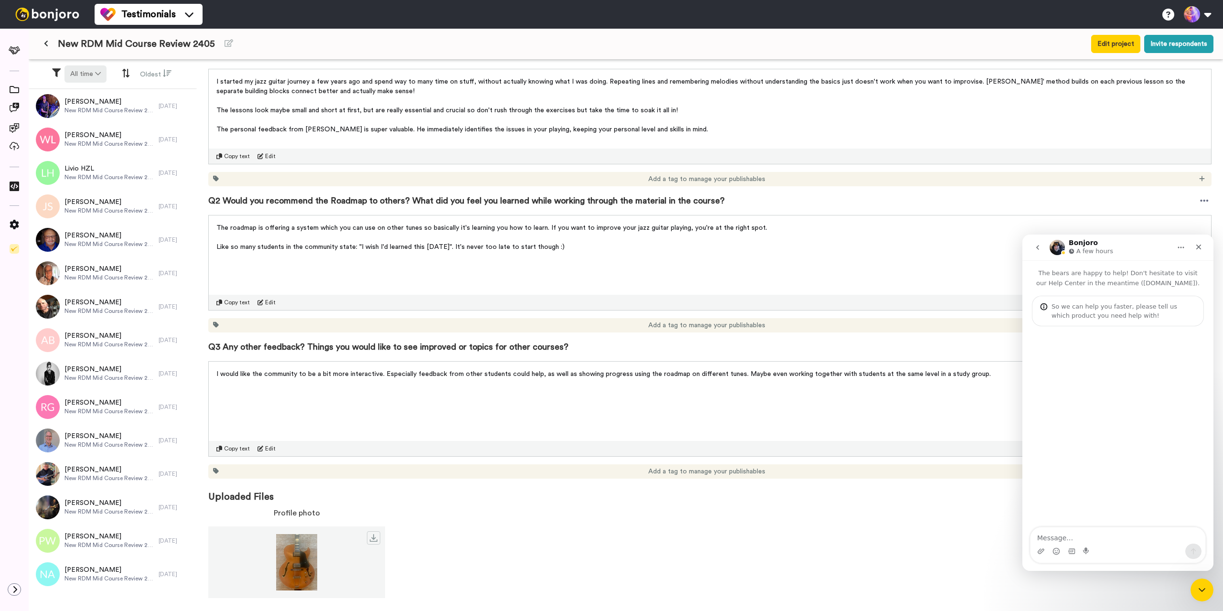
click at [85, 76] on button "All time" at bounding box center [85, 73] width 42 height 17
click at [651, 562] on div "Profile photo" at bounding box center [709, 552] width 1003 height 98
click at [913, 542] on textarea "Message…" at bounding box center [1117, 535] width 175 height 16
click at [913, 421] on div "Intercom messenger" at bounding box center [1117, 427] width 191 height 202
click at [913, 536] on textarea "Message…" at bounding box center [1117, 535] width 175 height 16
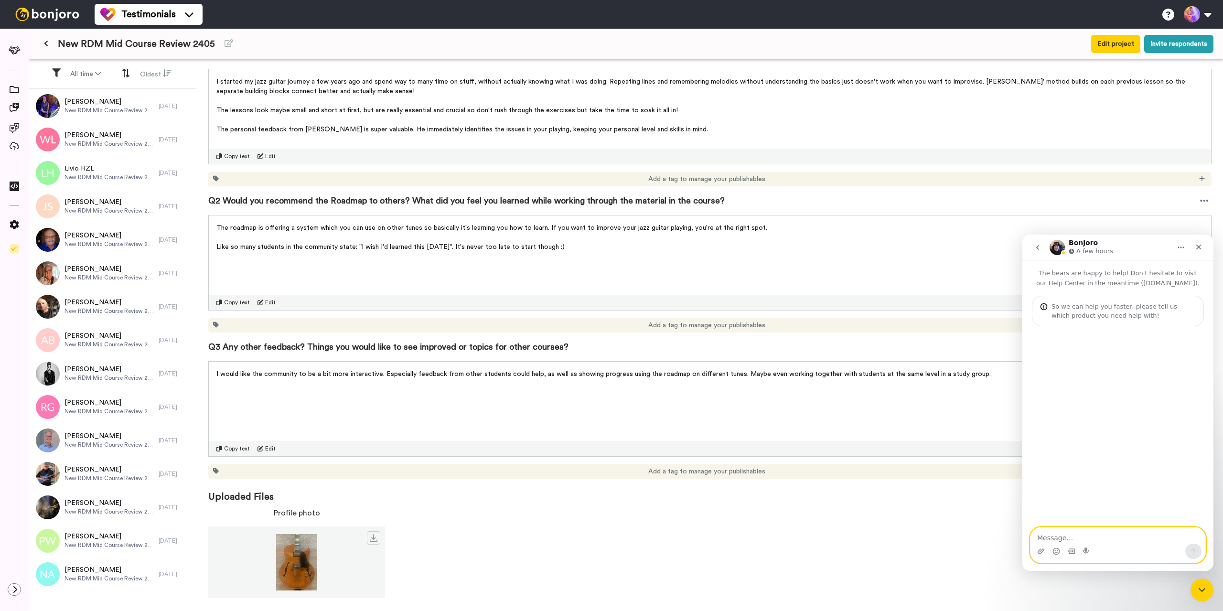
paste textarea "When I am browsing through testimonials, should I not be able to scroll through…"
type textarea "When I am browsing through testimonials, should I not be able to scroll through…"
click at [126, 72] on icon at bounding box center [126, 73] width 9 height 16
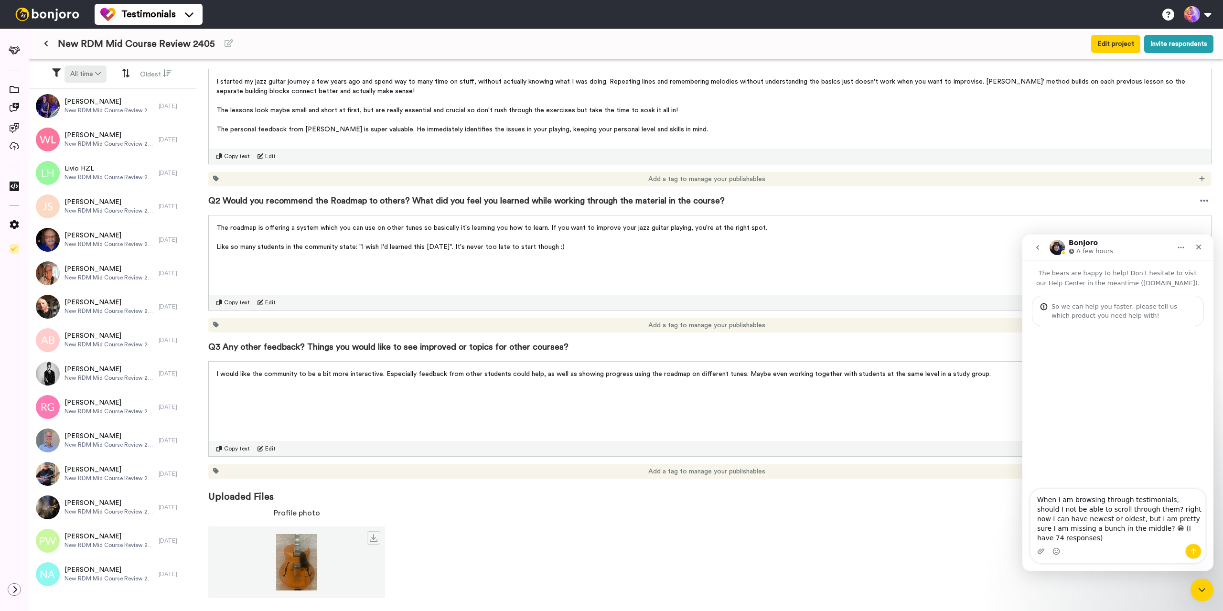
click at [75, 75] on button "All time" at bounding box center [85, 73] width 42 height 17
click at [84, 92] on span "30 days" at bounding box center [73, 93] width 26 height 7
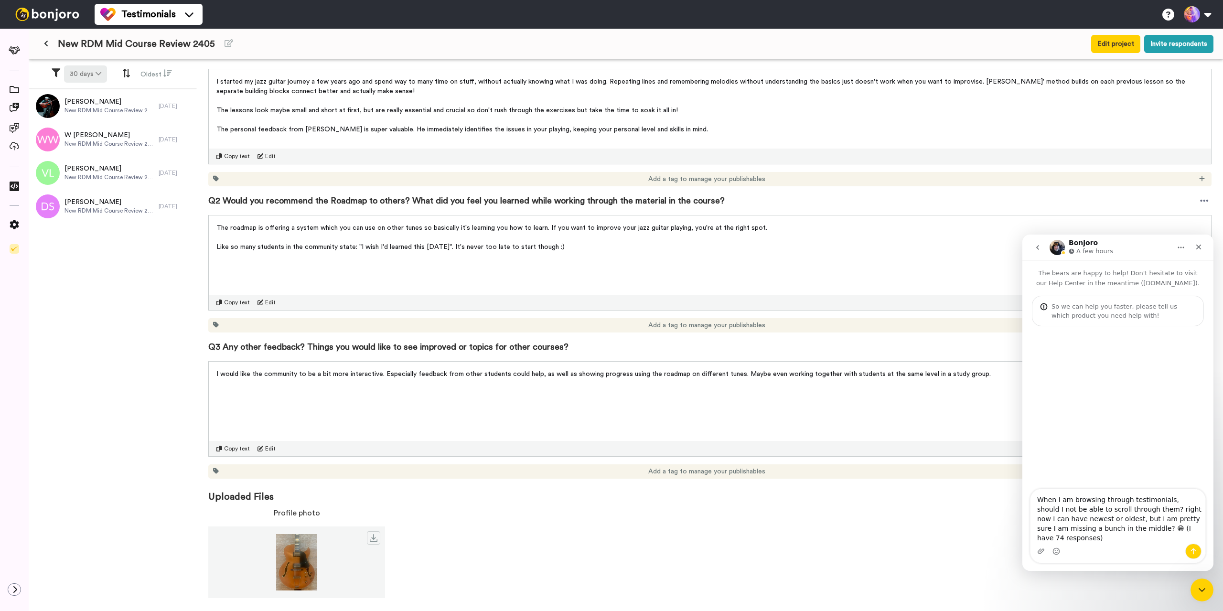
click at [75, 69] on button "30 days" at bounding box center [85, 73] width 43 height 17
click at [73, 126] on span "90 days" at bounding box center [73, 127] width 26 height 7
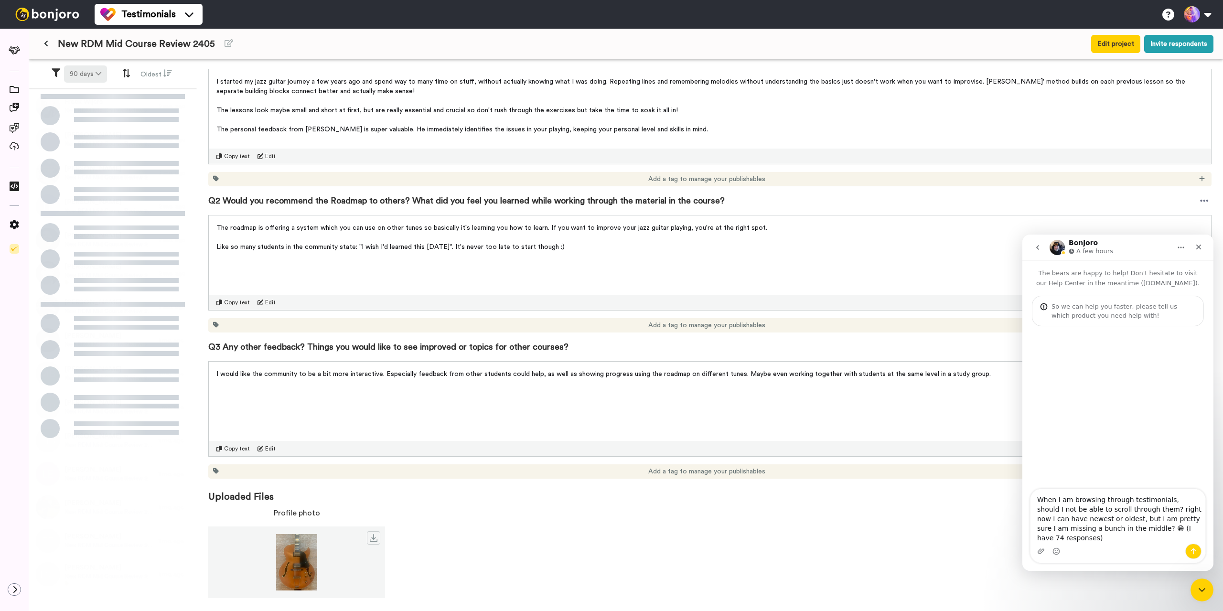
click at [87, 68] on button "90 days" at bounding box center [85, 73] width 43 height 17
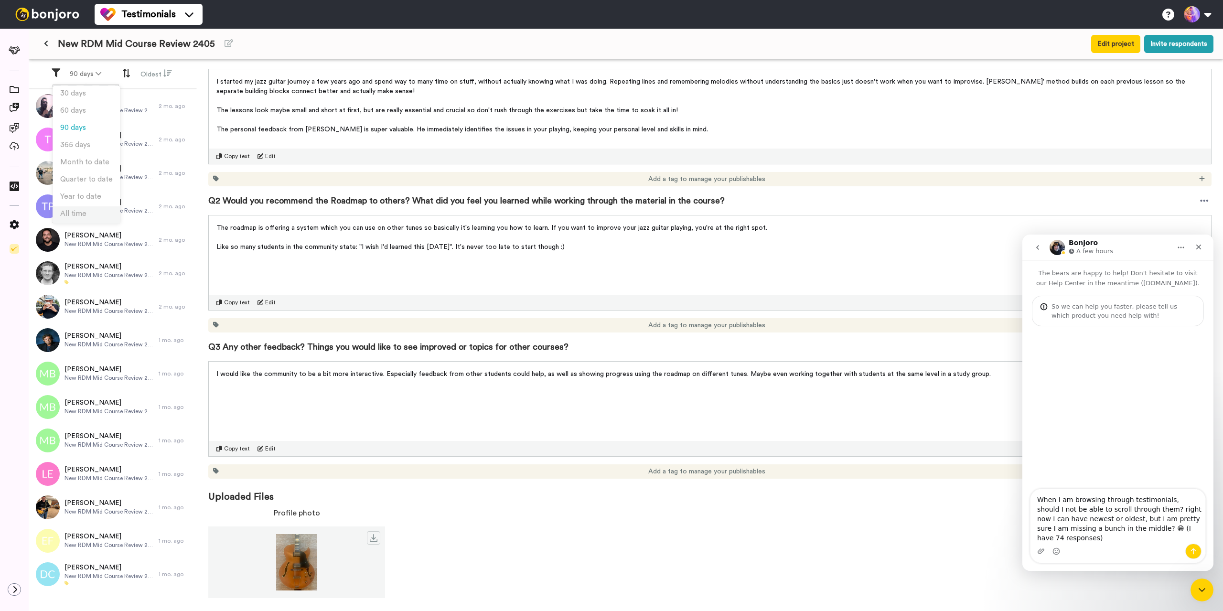
click at [79, 213] on span "All time" at bounding box center [73, 213] width 26 height 7
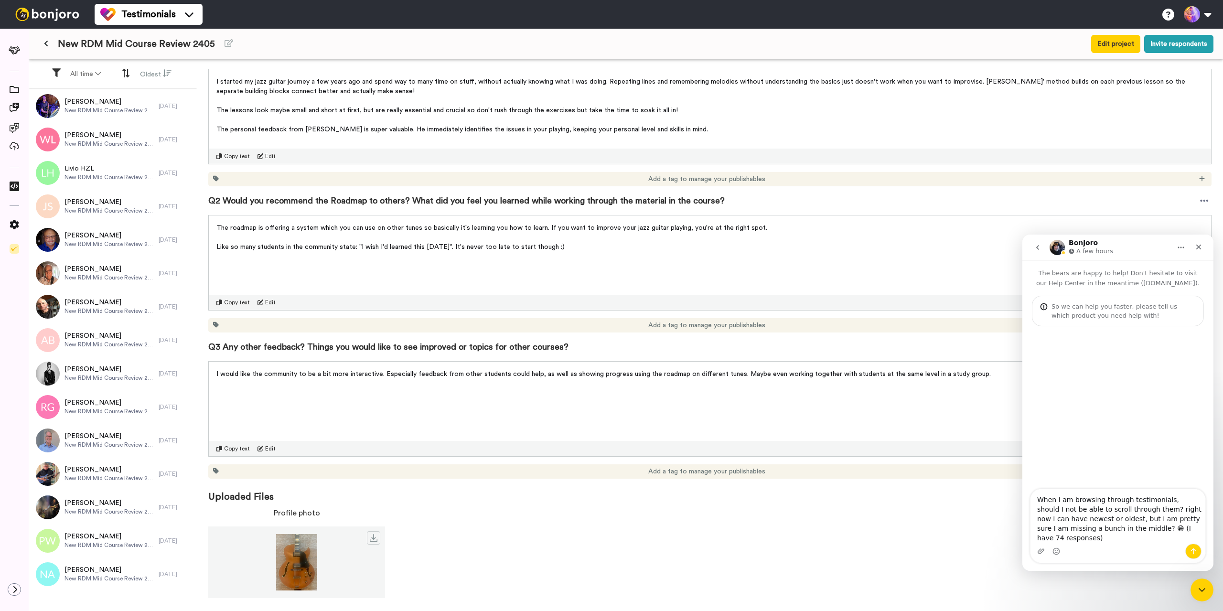
click at [123, 72] on icon at bounding box center [126, 73] width 9 height 16
click at [55, 72] on icon at bounding box center [56, 72] width 16 height 9
click at [154, 71] on button "Oldest" at bounding box center [155, 74] width 43 height 18
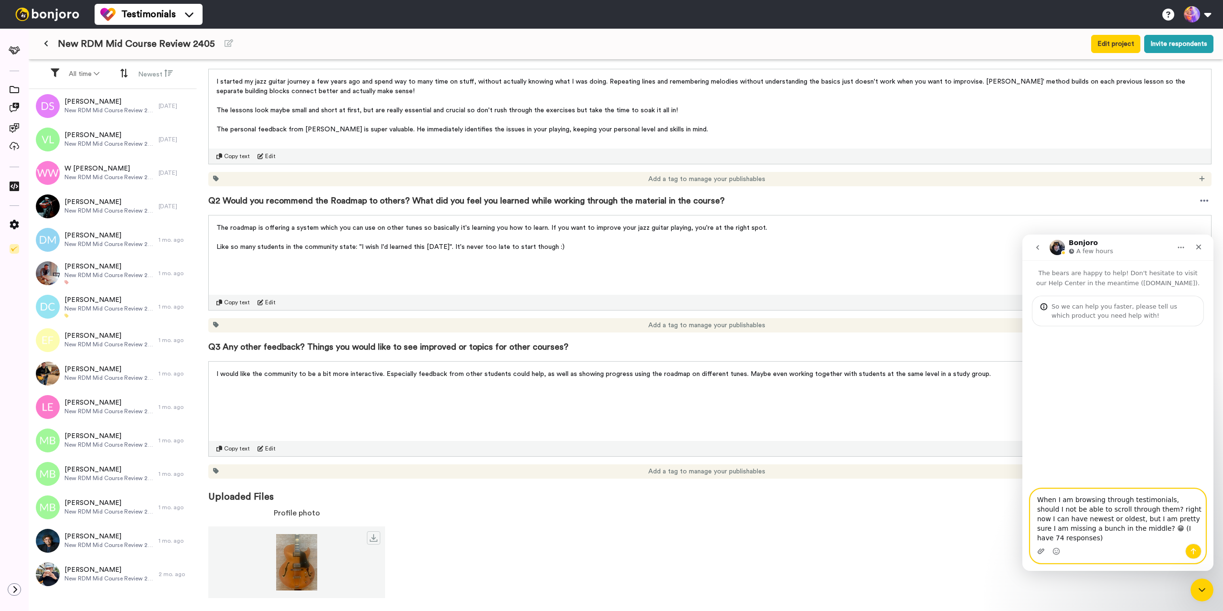
click at [913, 551] on icon "Upload attachment" at bounding box center [1041, 551] width 8 height 8
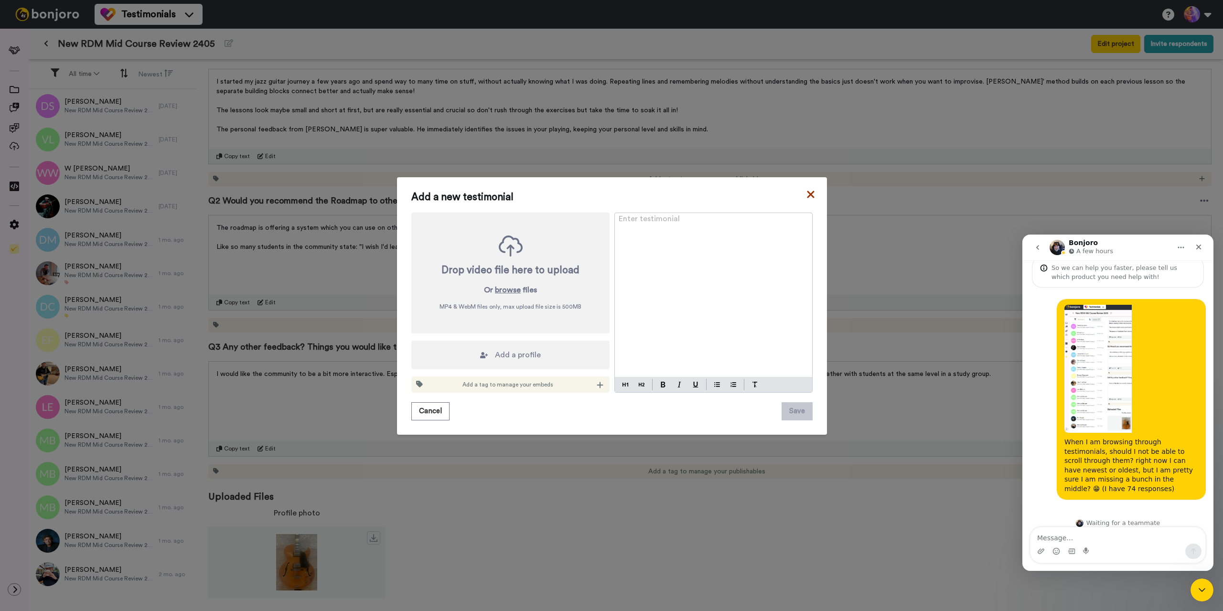
click at [806, 191] on icon at bounding box center [811, 194] width 10 height 11
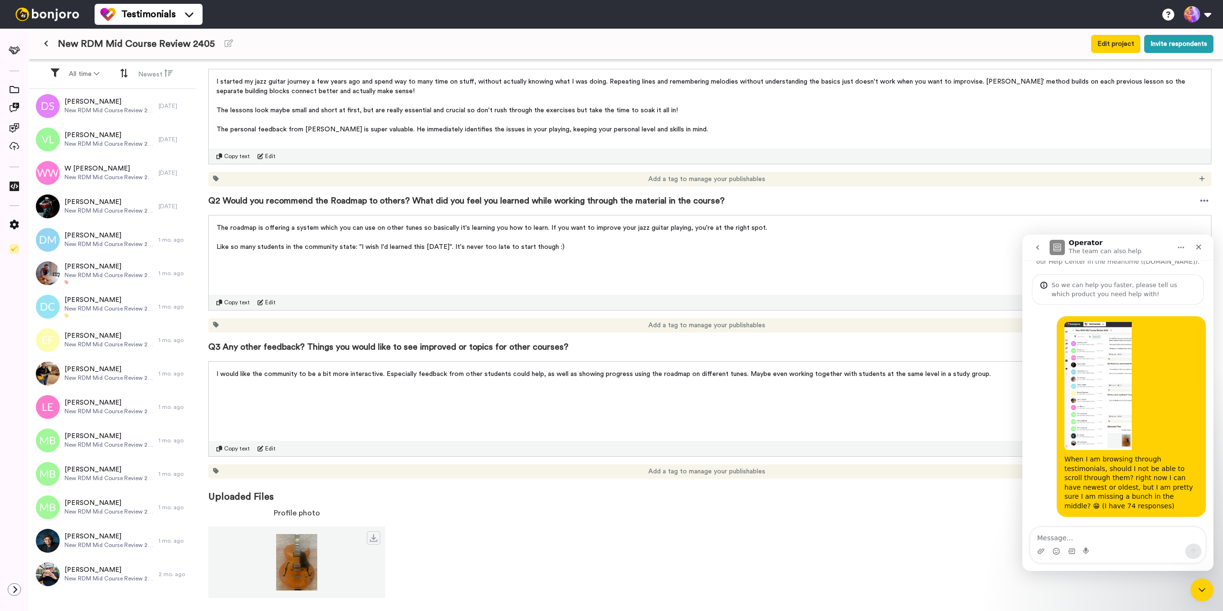
scroll to position [12, 0]
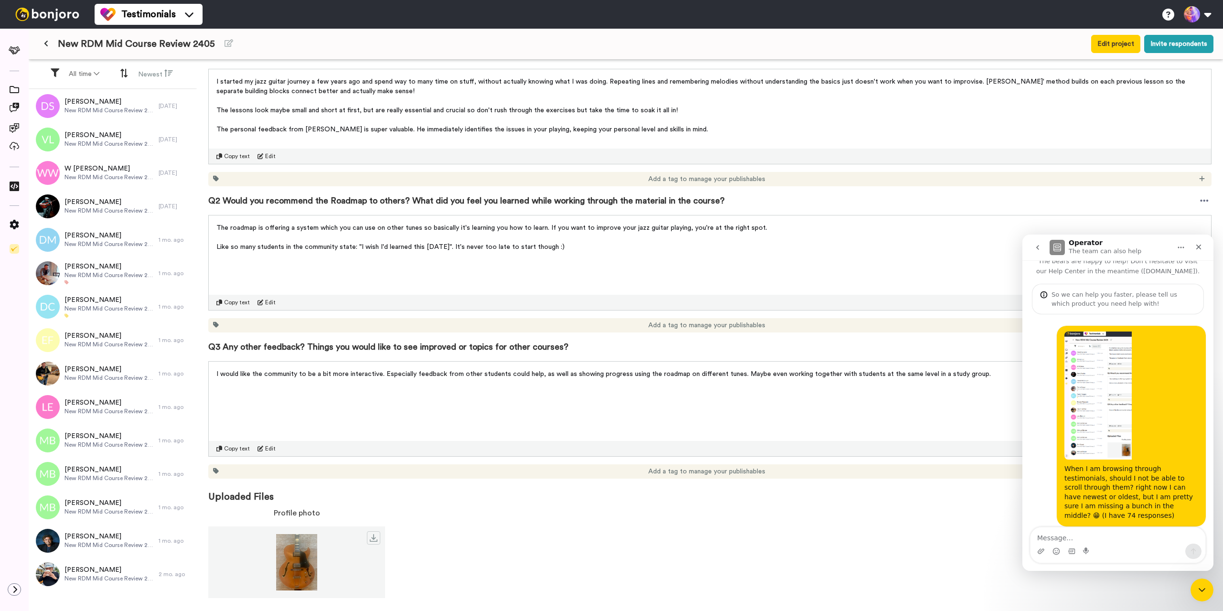
click at [48, 46] on icon at bounding box center [46, 43] width 4 height 7
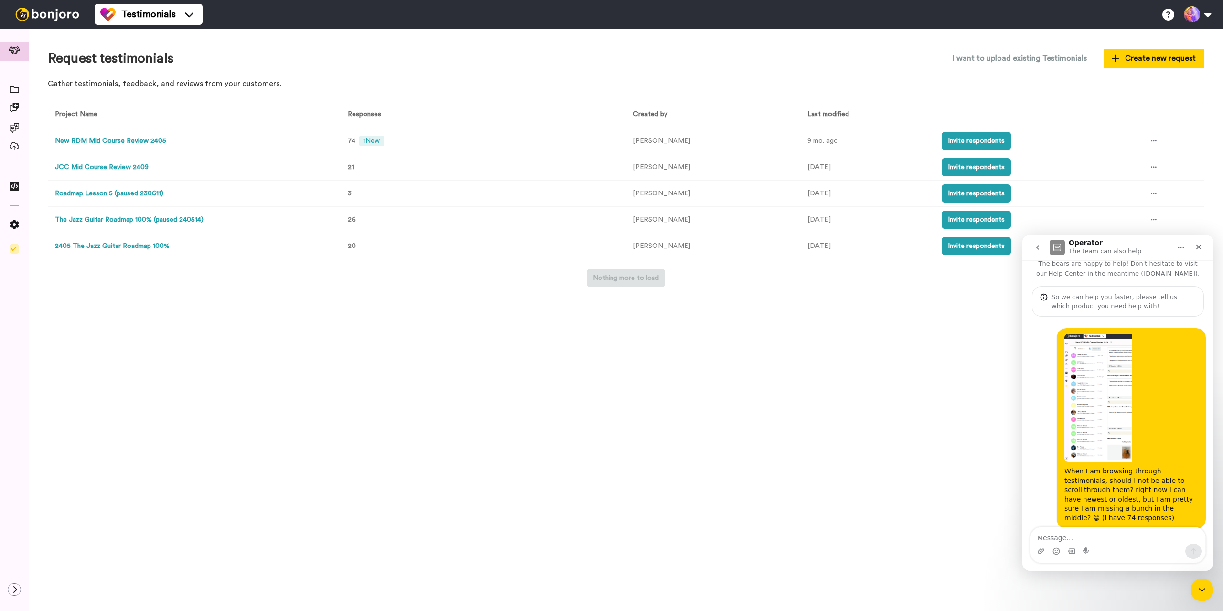
scroll to position [12, 0]
click at [913, 302] on div "So we can help you faster, please tell us which product you need help with!" at bounding box center [1123, 299] width 144 height 18
click at [67, 21] on div at bounding box center [47, 14] width 95 height 29
click at [15, 89] on icon at bounding box center [15, 89] width 10 height 7
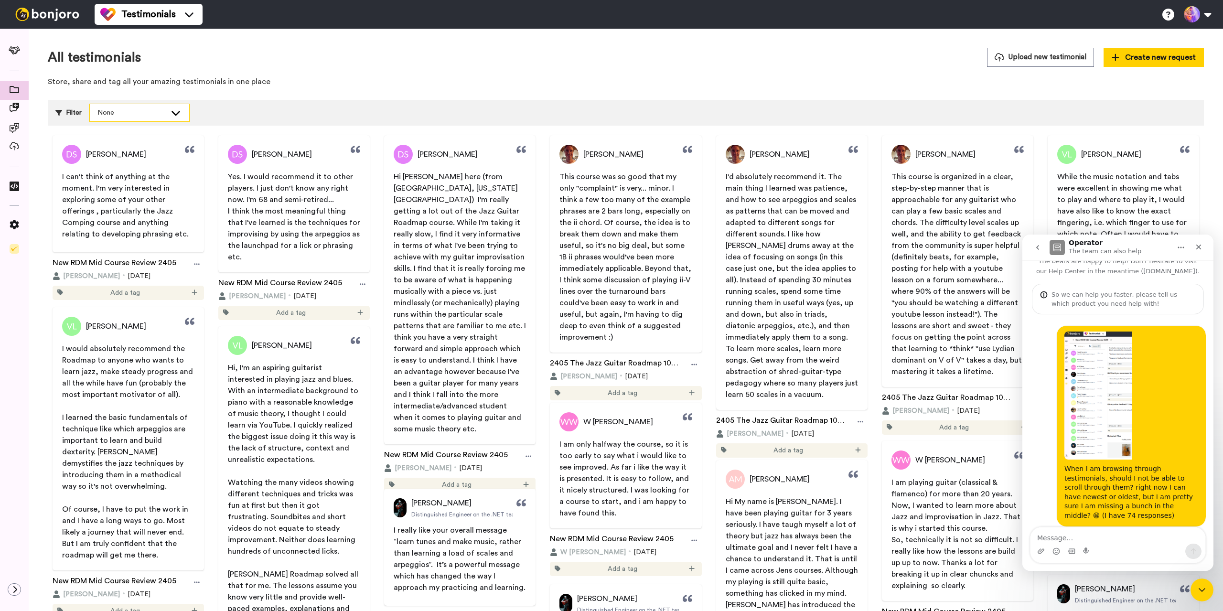
click at [137, 117] on div "None" at bounding box center [131, 113] width 69 height 10
click at [556, 66] on div "All testimonials Upload new testimonial Create new request" at bounding box center [626, 57] width 1156 height 19
click at [1077, 537] on textarea "Message…" at bounding box center [1117, 535] width 175 height 16
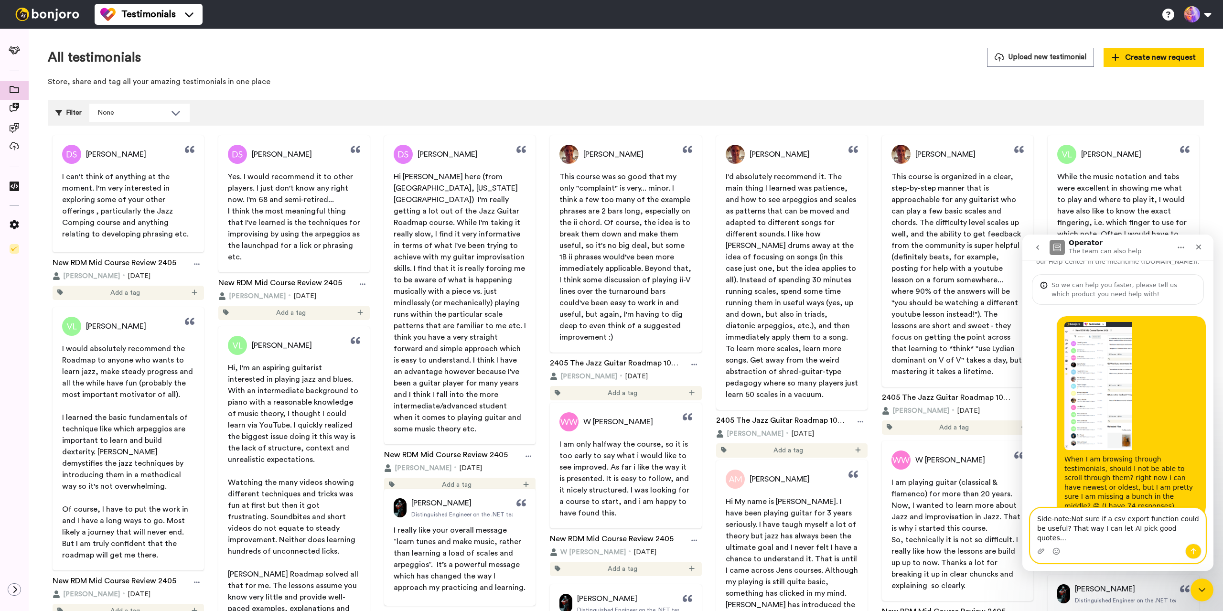
type textarea "Side-note: Not sure if a csv export function could be useful? That way I can le…"
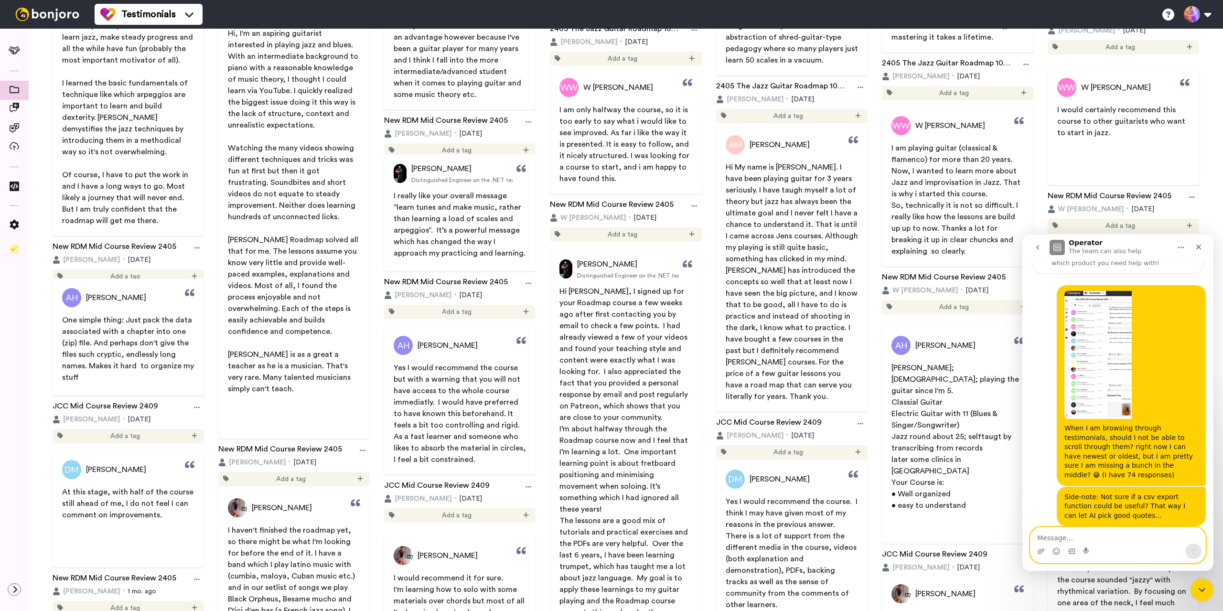
scroll to position [123, 0]
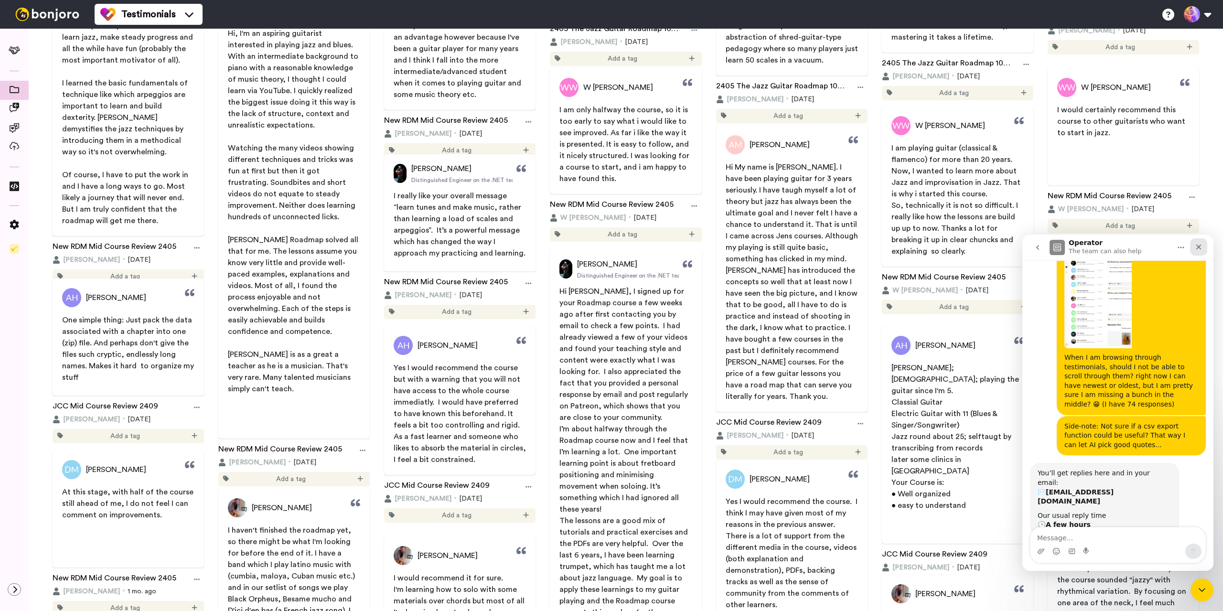
click at [1205, 247] on div "Close" at bounding box center [1198, 246] width 17 height 17
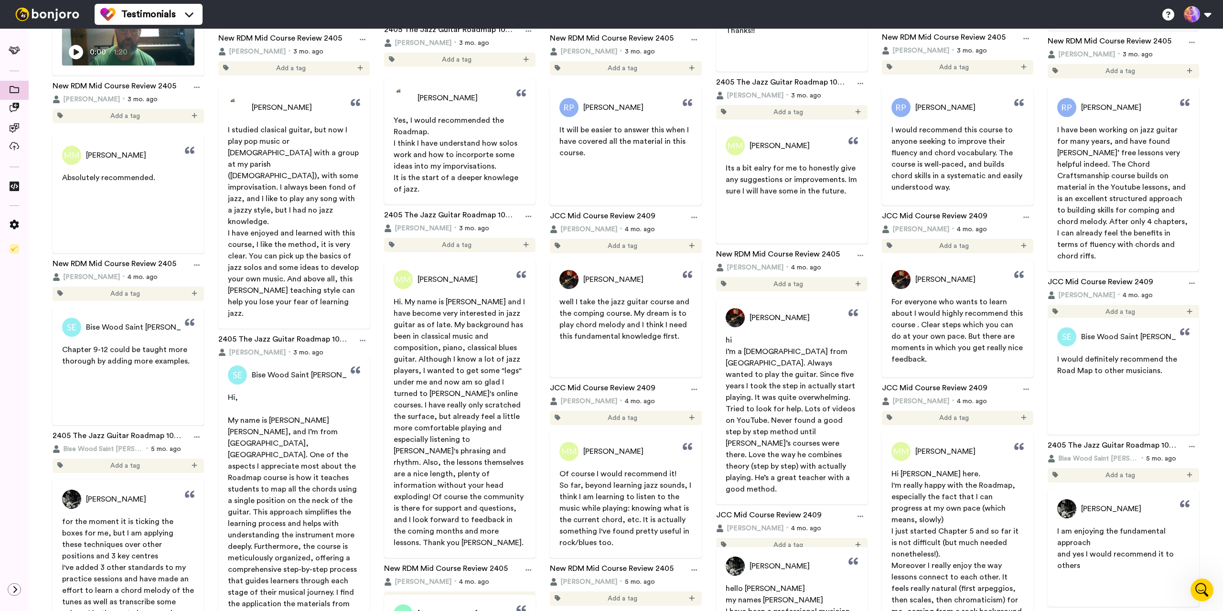
scroll to position [3486, 0]
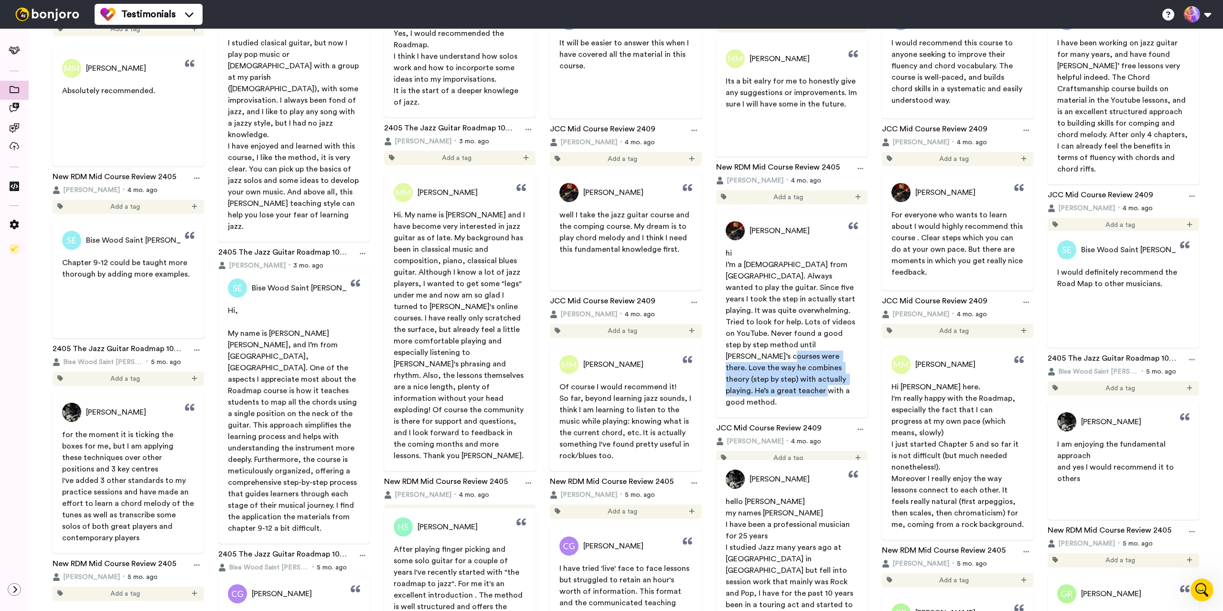
drag, startPoint x: 777, startPoint y: 366, endPoint x: 796, endPoint y: 388, distance: 28.8
click at [796, 388] on p "I’m a [DEMOGRAPHIC_DATA] from [GEOGRAPHIC_DATA]. Always wanted to play the guit…" at bounding box center [791, 333] width 132 height 149
copy span "Love the way he combines theory (step by step) with actually playing. He’s a gr…"
click at [767, 229] on span "[PERSON_NAME]" at bounding box center [779, 230] width 60 height 11
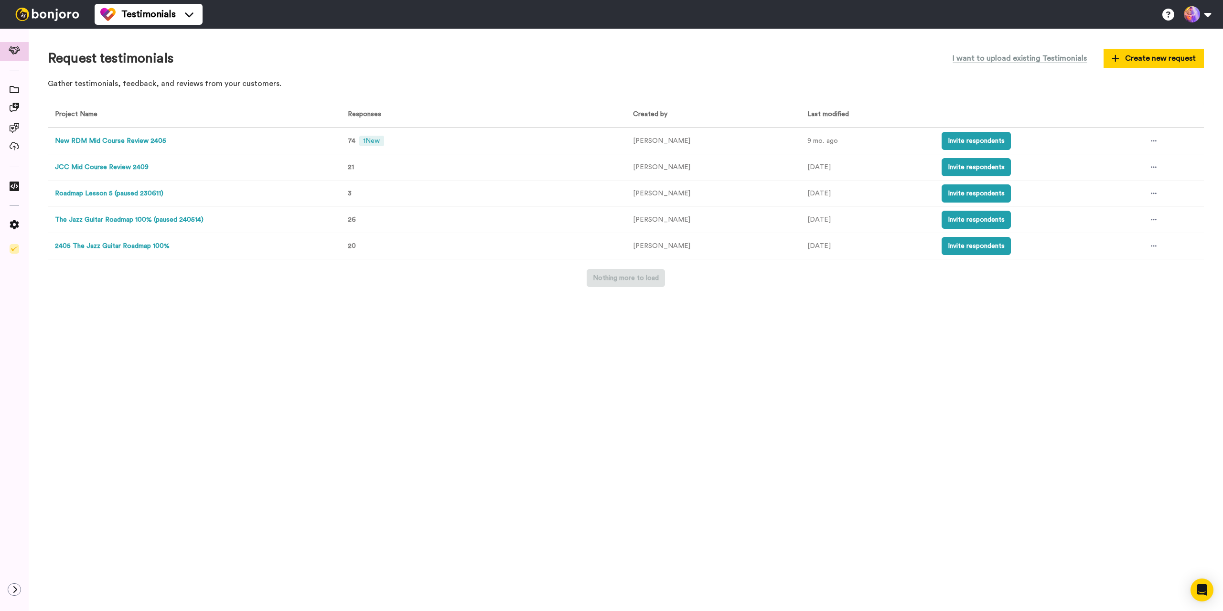
click at [101, 143] on button "New RDM Mid Course Review 2405" at bounding box center [110, 141] width 111 height 10
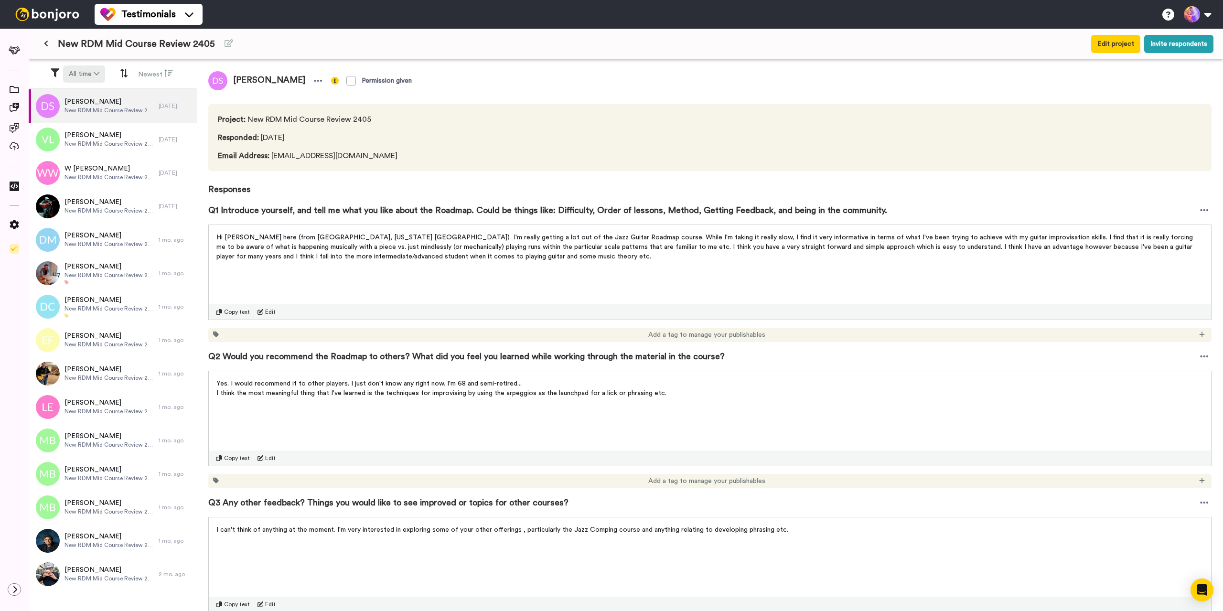
click at [74, 70] on button "All time" at bounding box center [84, 73] width 42 height 17
click at [12, 91] on icon at bounding box center [15, 89] width 10 height 7
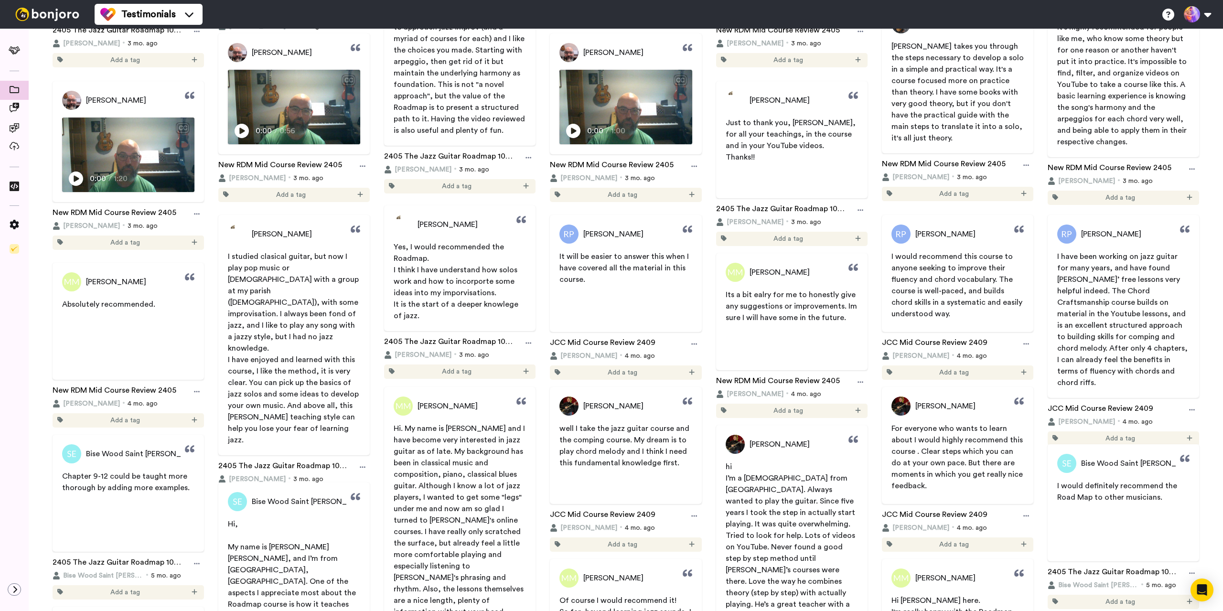
scroll to position [3420, 0]
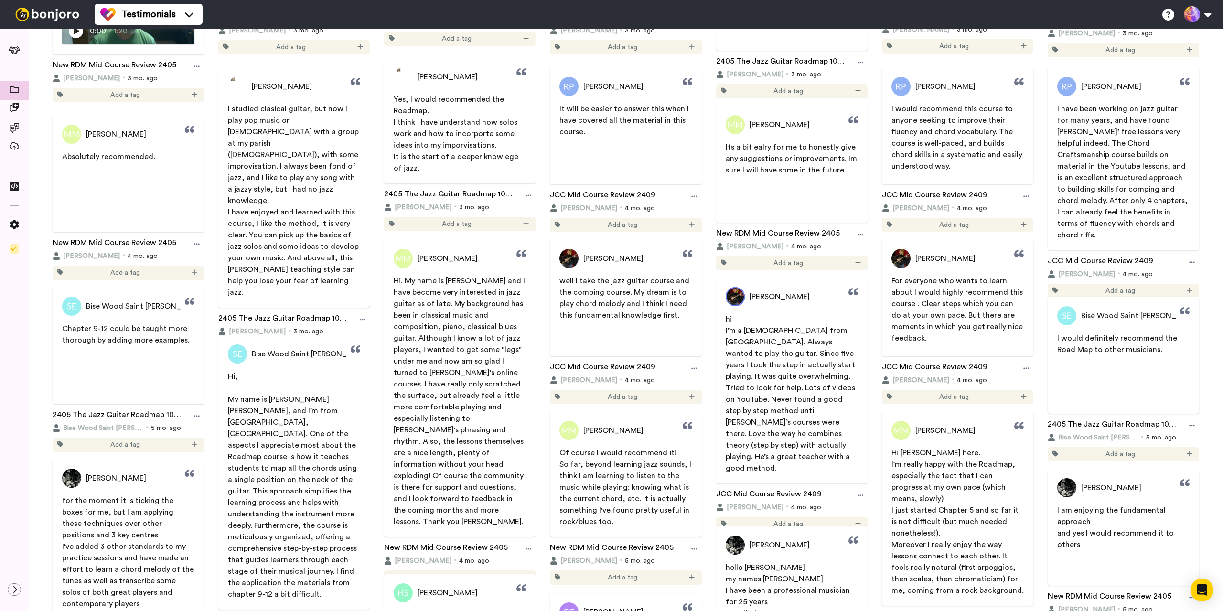
click at [762, 296] on span "[PERSON_NAME]" at bounding box center [779, 296] width 60 height 11
click at [729, 298] on img at bounding box center [734, 296] width 19 height 19
click at [769, 297] on span "[PERSON_NAME]" at bounding box center [779, 296] width 60 height 11
click at [785, 299] on span "[PERSON_NAME]" at bounding box center [779, 296] width 60 height 11
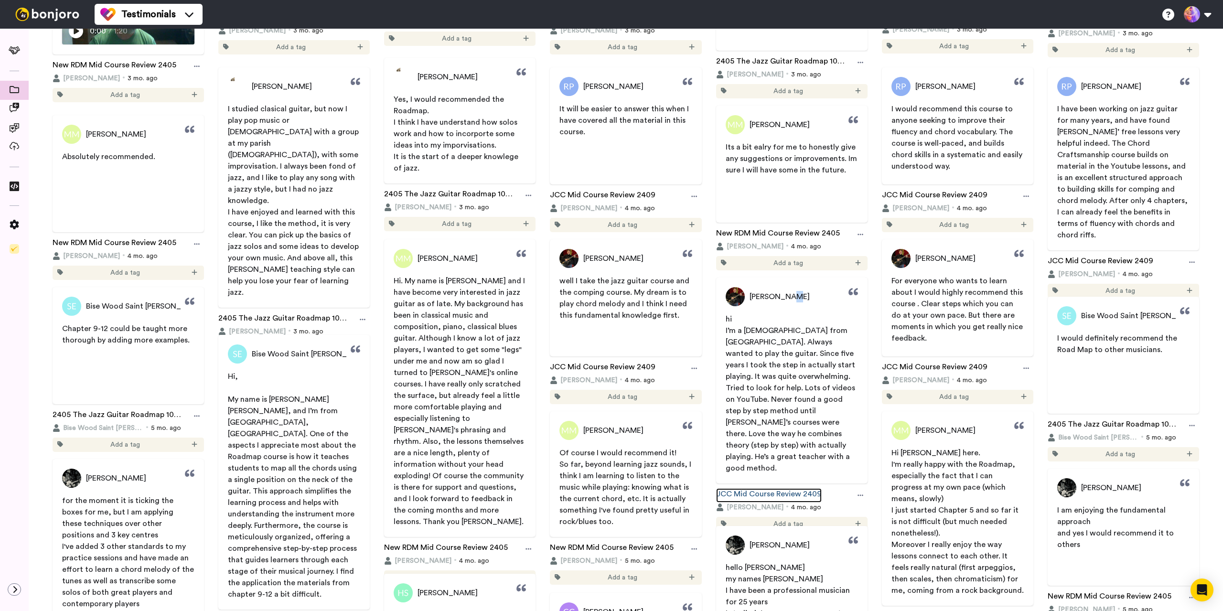
click at [749, 488] on link "JCC Mid Course Review 2409" at bounding box center [769, 495] width 106 height 14
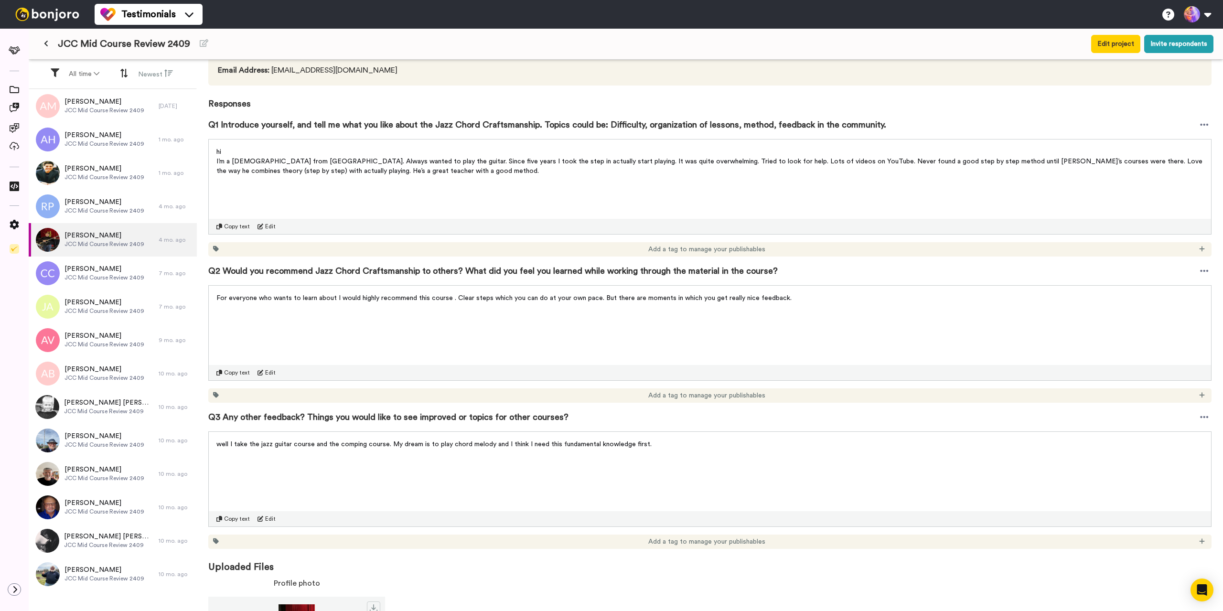
scroll to position [156, 0]
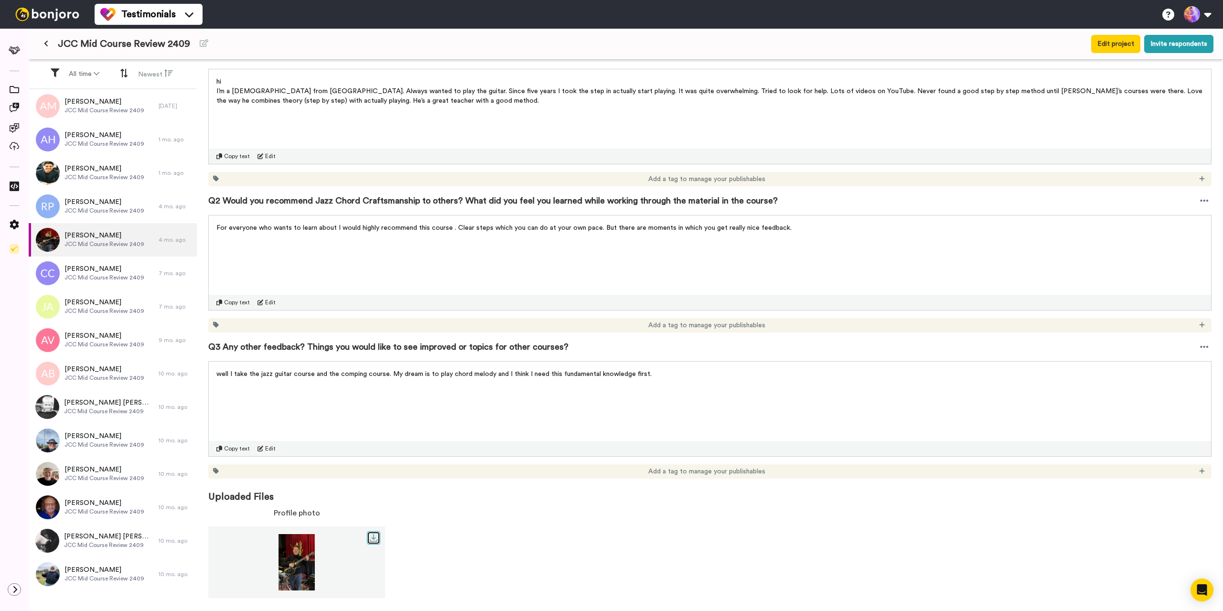
click at [373, 539] on icon at bounding box center [374, 538] width 8 height 8
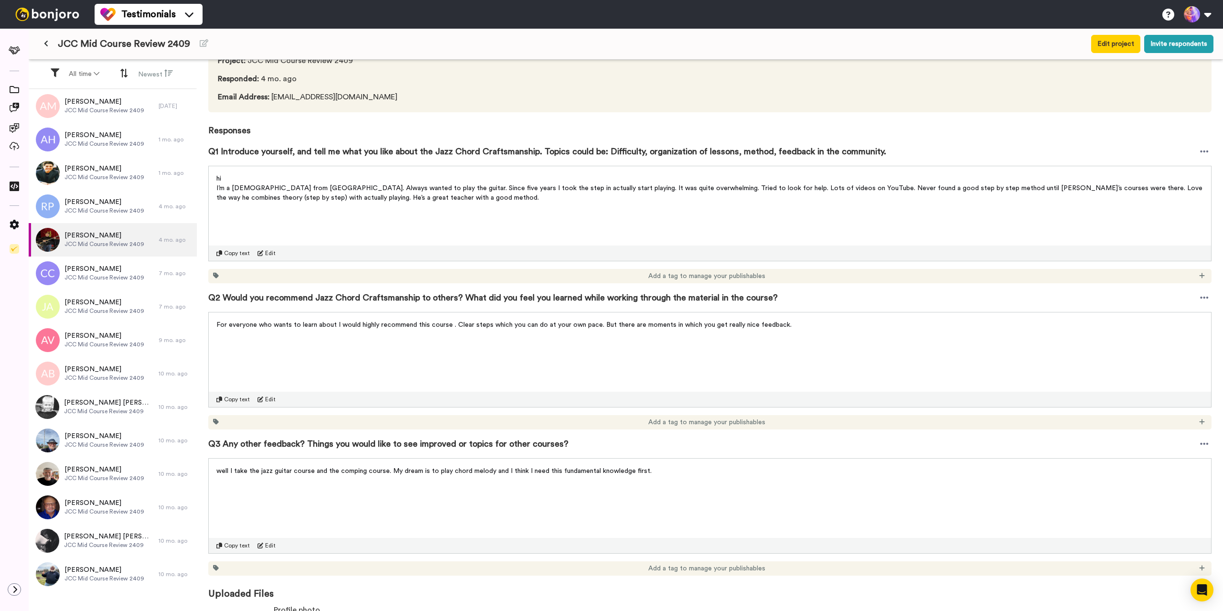
scroll to position [0, 0]
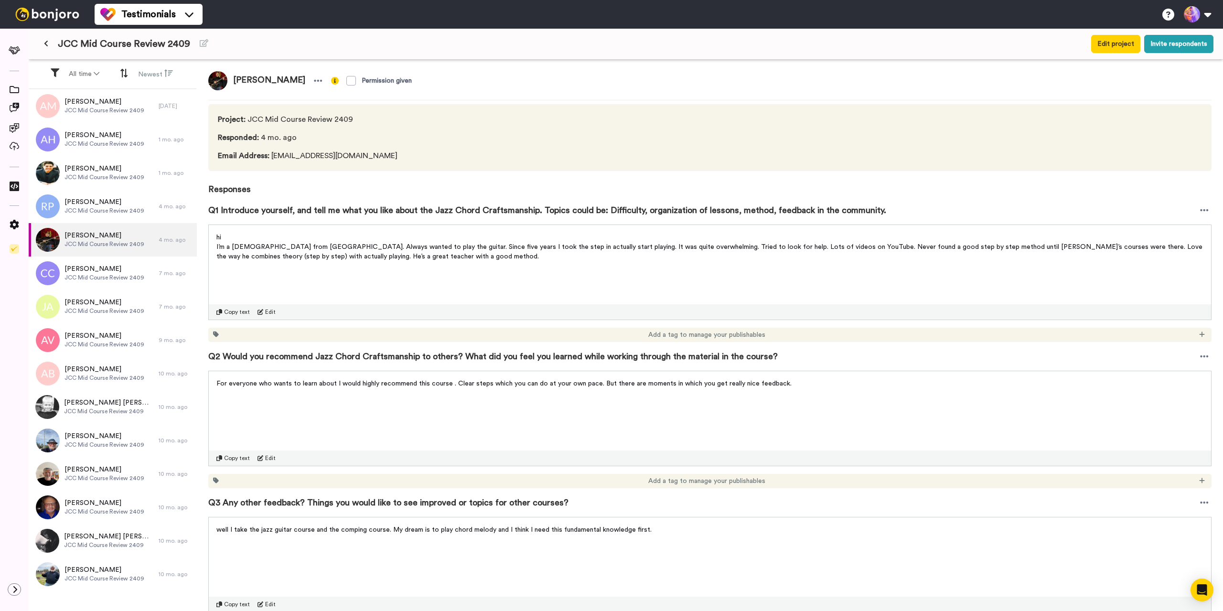
click at [1010, 166] on div "Project : JCC Mid Course Review 2409 Responded : 4 mo. ago Email Address : [EMA…" at bounding box center [709, 137] width 1003 height 67
